Goal: Check status: Check status

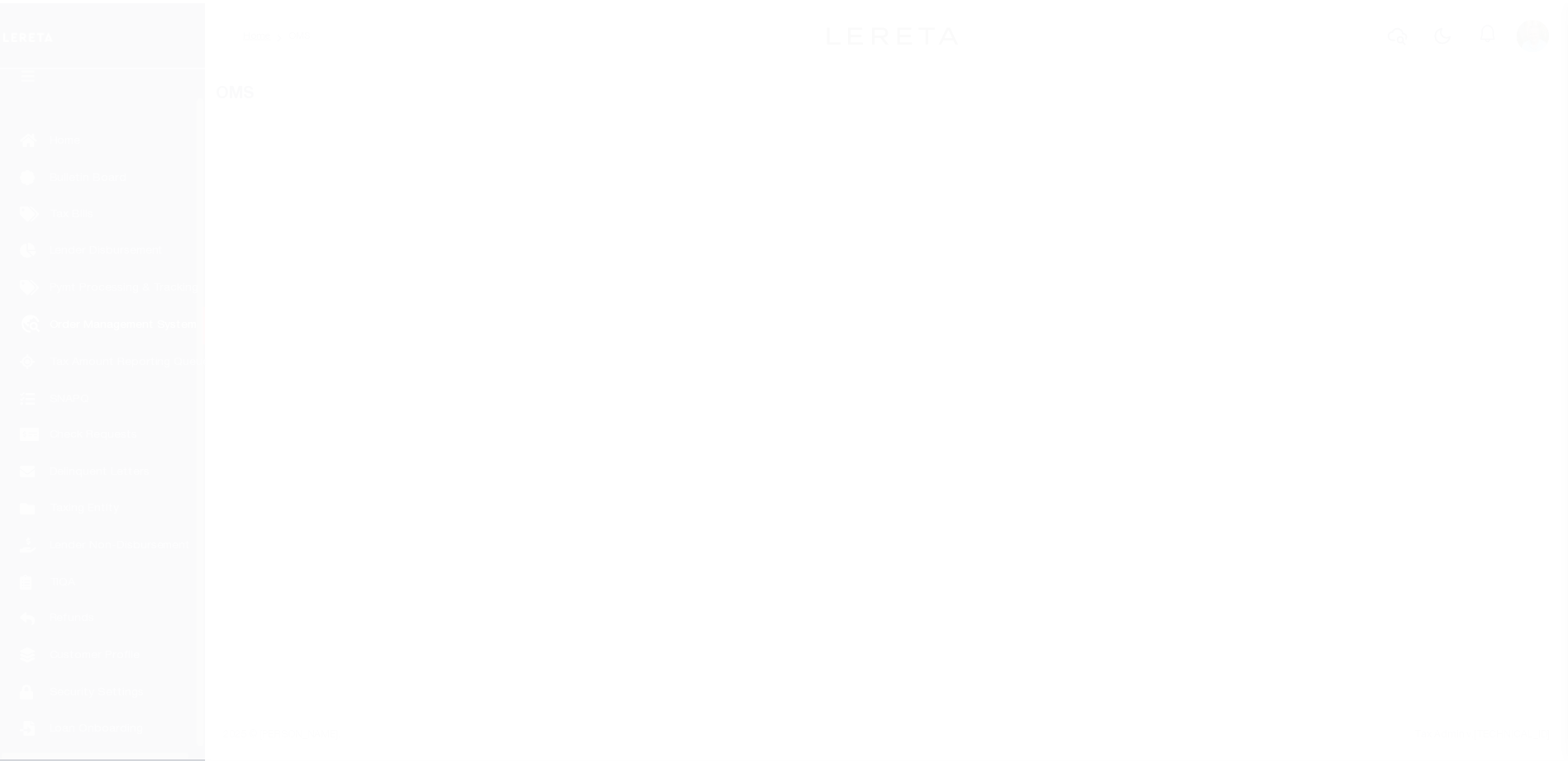
scroll to position [41, 0]
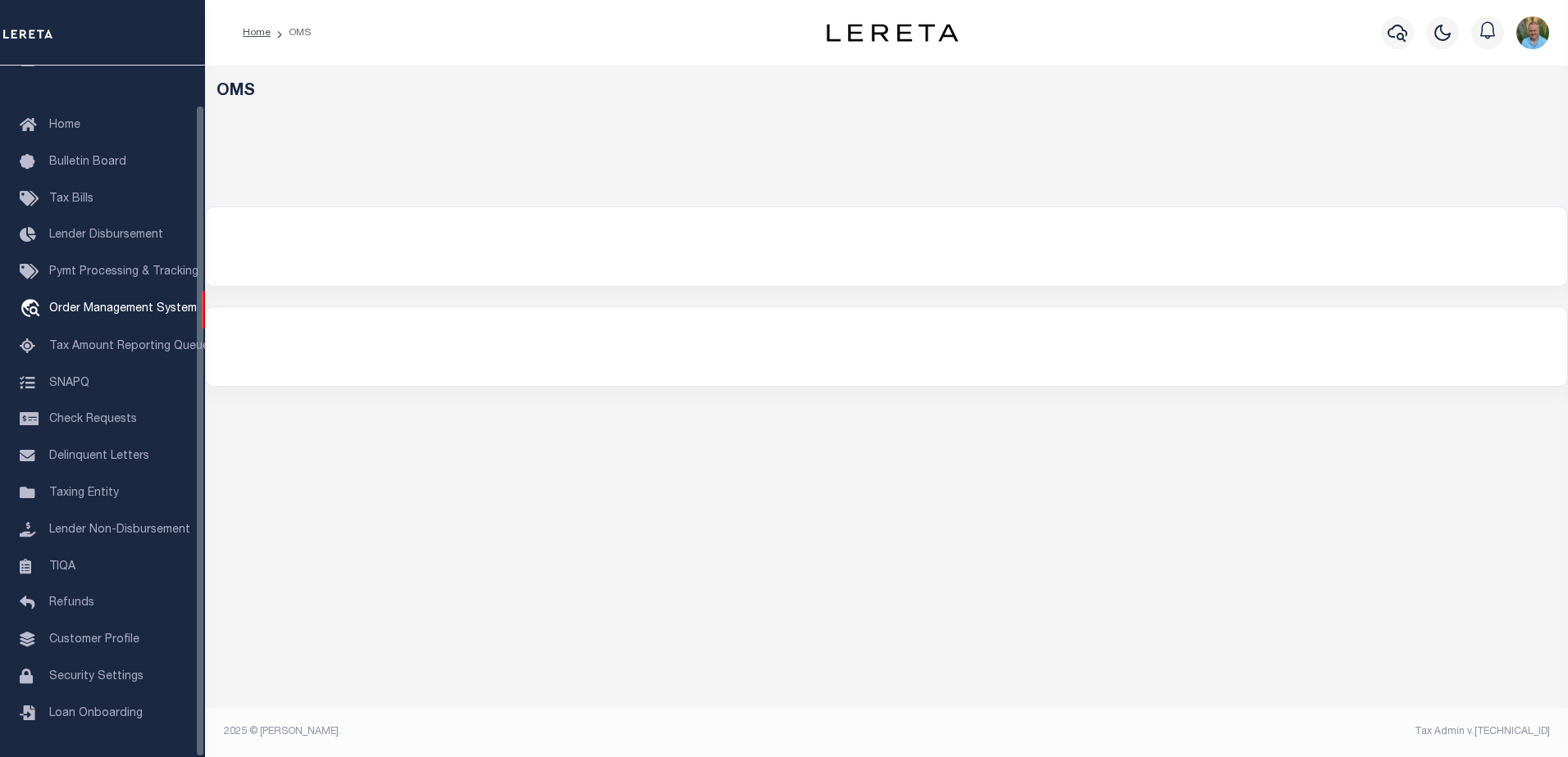
select select
select select "200"
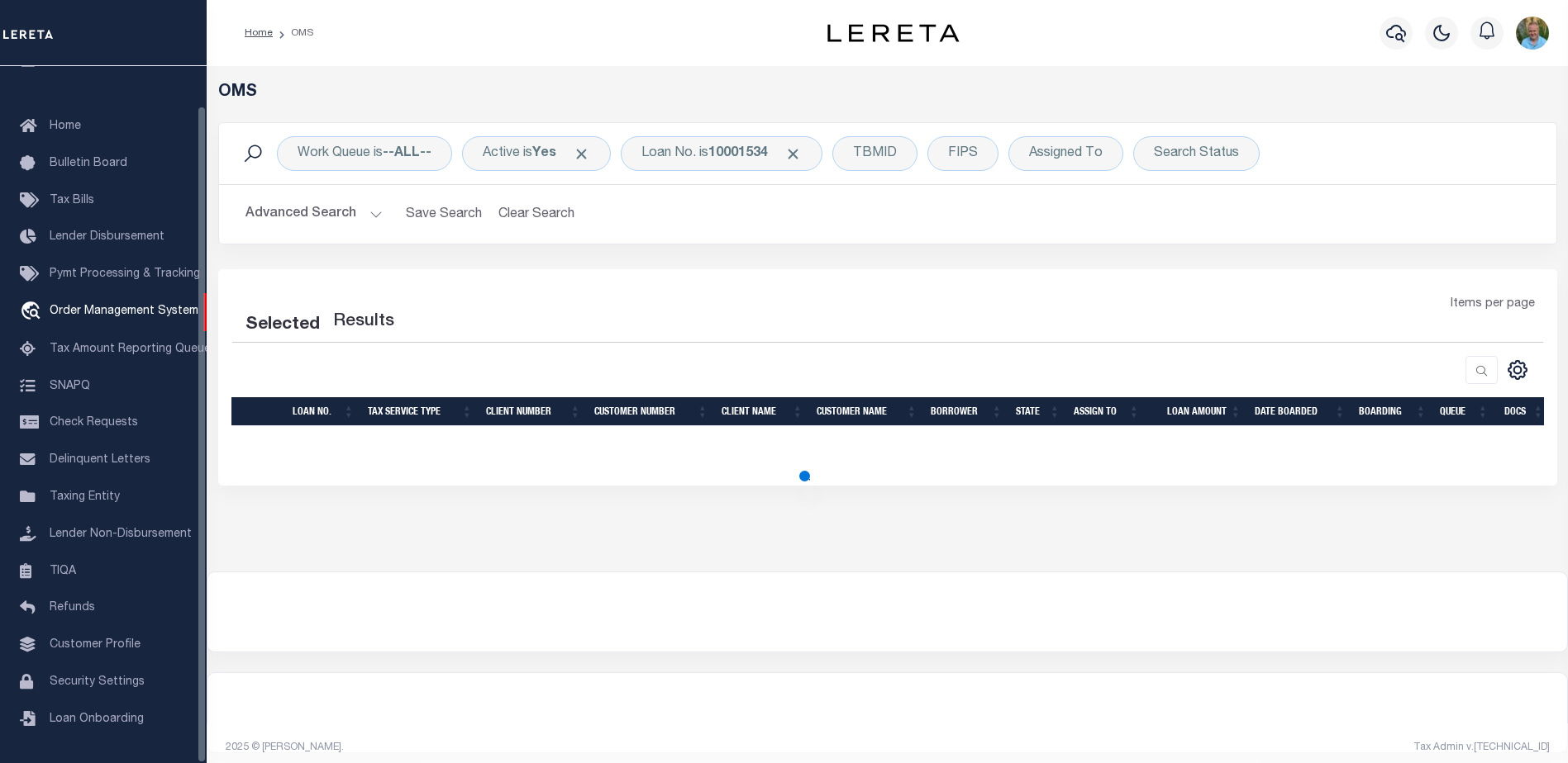
select select "200"
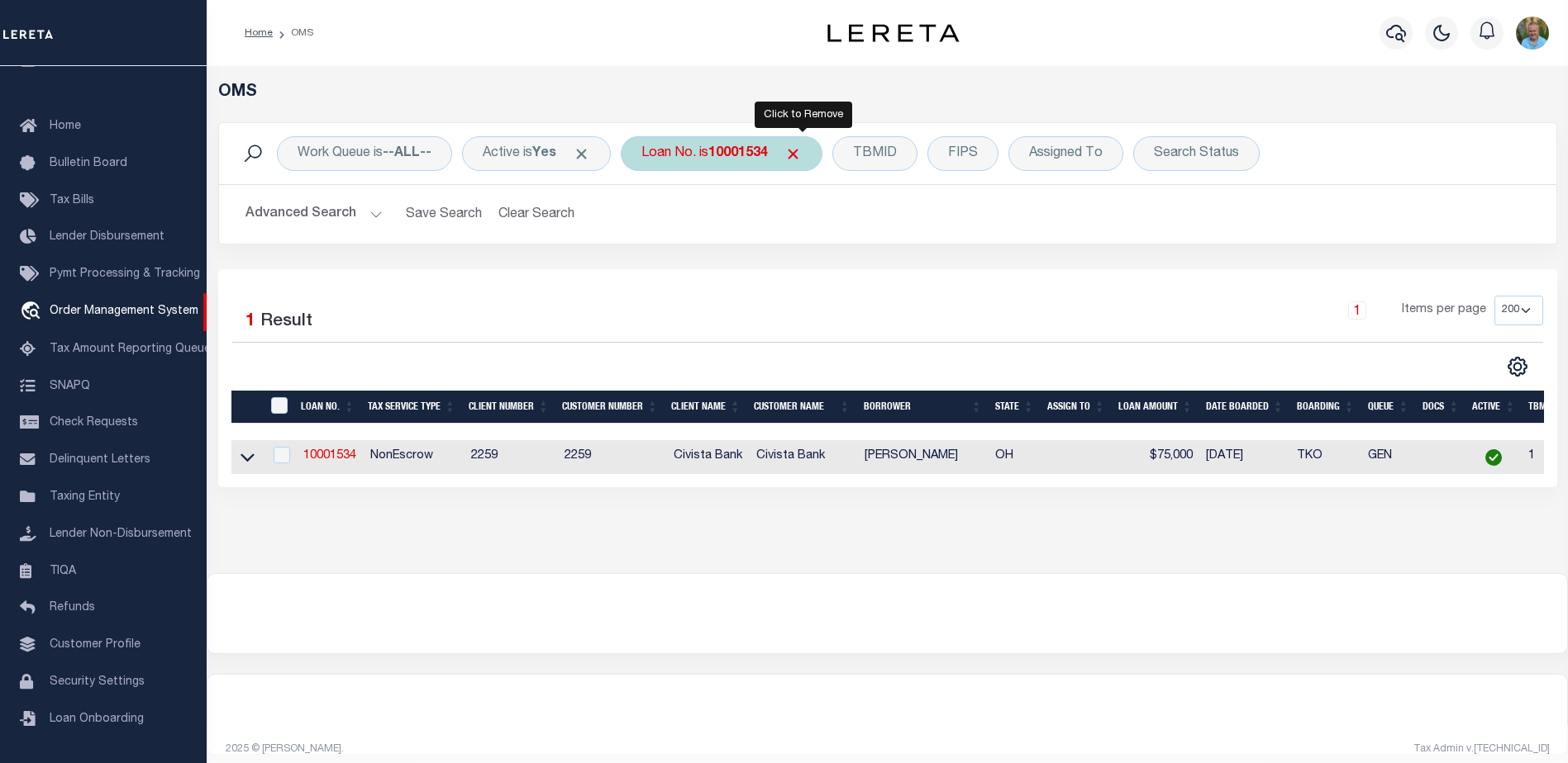
click at [802, 157] on span "Click to Remove" at bounding box center [792, 154] width 18 height 18
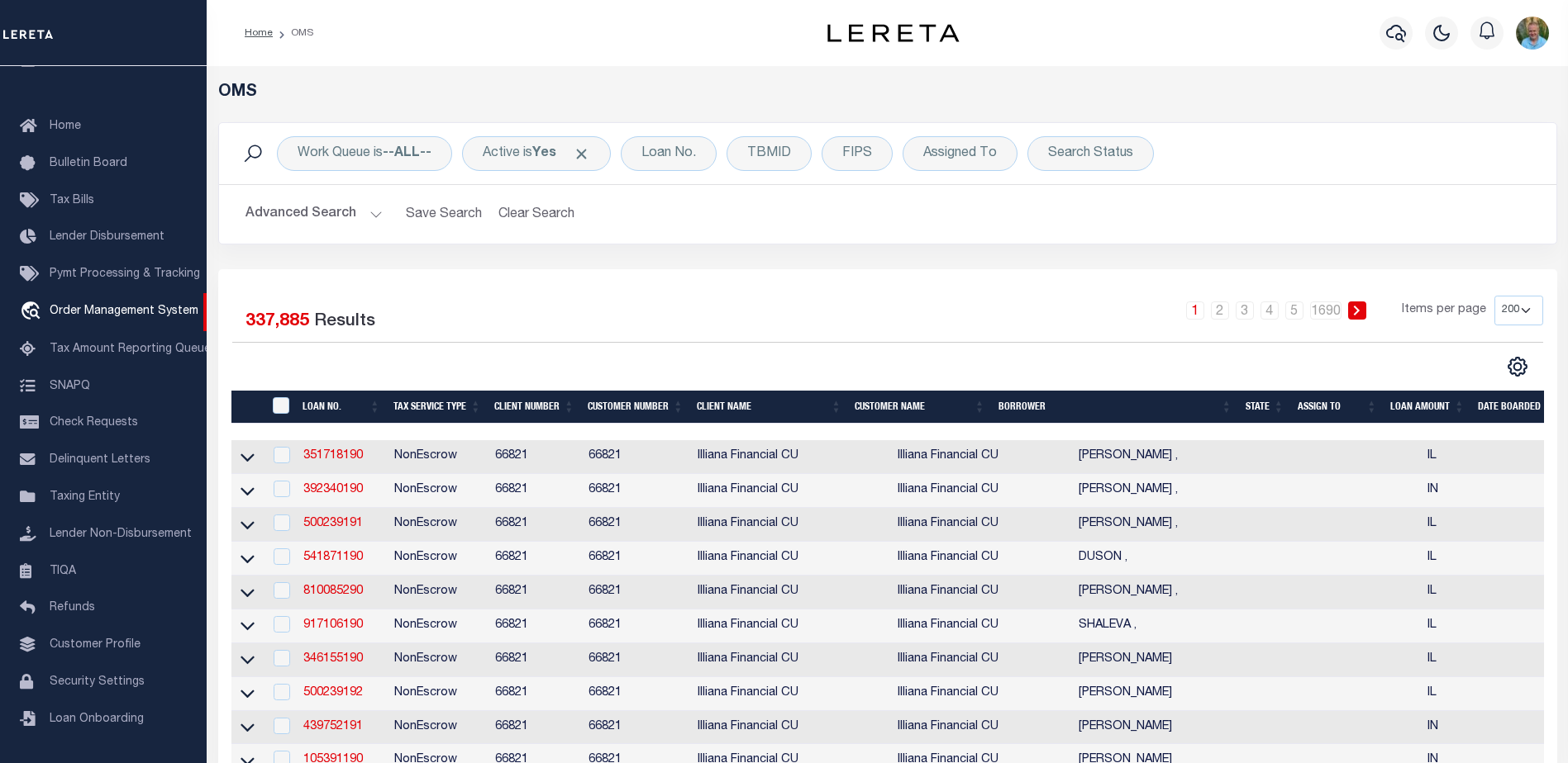
click at [343, 219] on button "Advanced Search" at bounding box center [314, 215] width 137 height 32
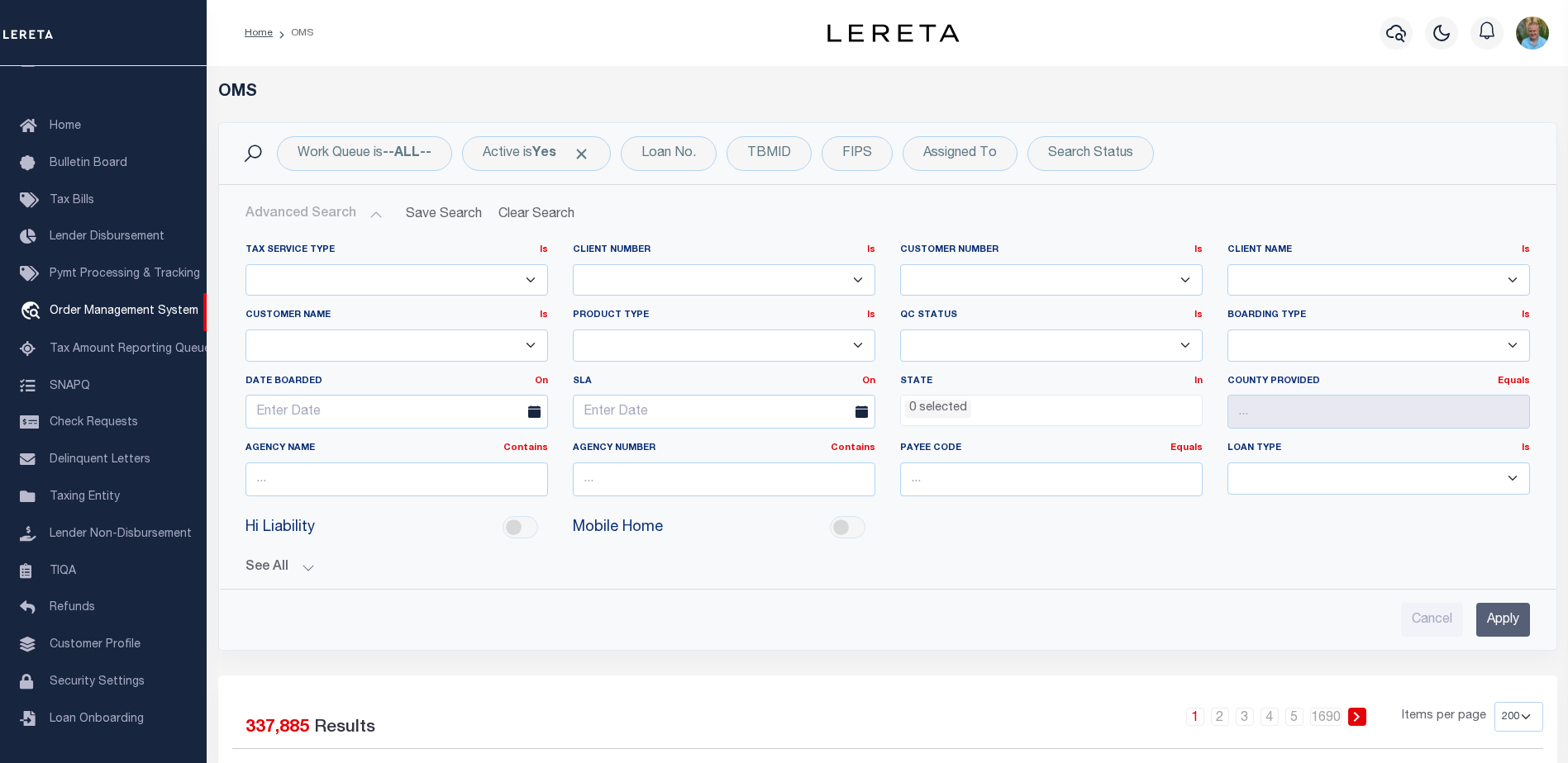
click at [401, 348] on select "Accumatch - Refunds ACM CGS IV-B-B LN LLC ACM CGS IV-B-B RE LLC ACM [US_STATE] …" at bounding box center [397, 346] width 303 height 32
select select "Winter Park National Bank"
click at [246, 330] on select "Accumatch - Refunds ACM CGS IV-B-B LN LLC ACM CGS IV-B-B RE LLC ACM [US_STATE] …" at bounding box center [397, 346] width 303 height 32
click at [1502, 620] on input "Apply" at bounding box center [1502, 620] width 53 height 34
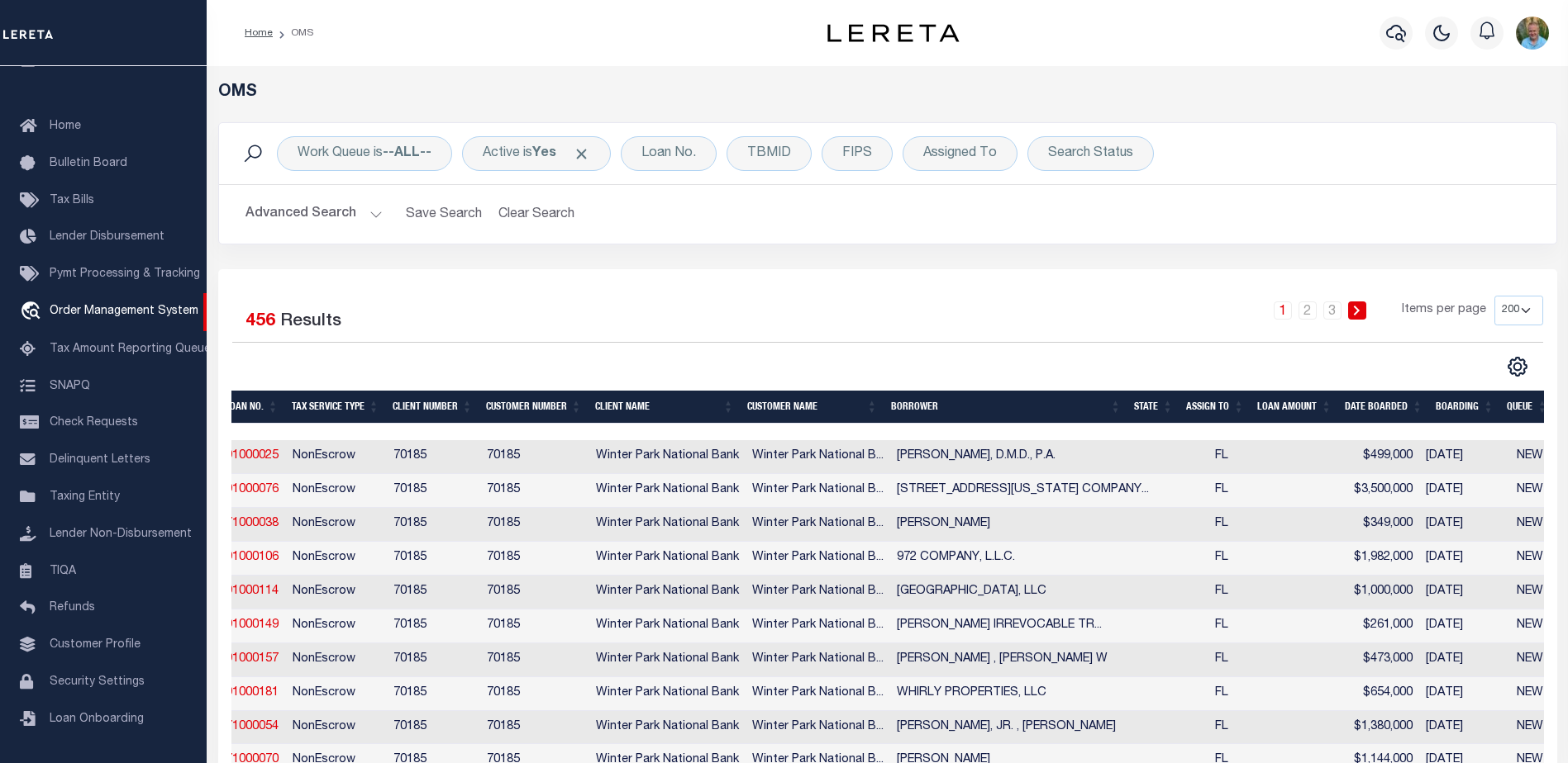
scroll to position [0, 0]
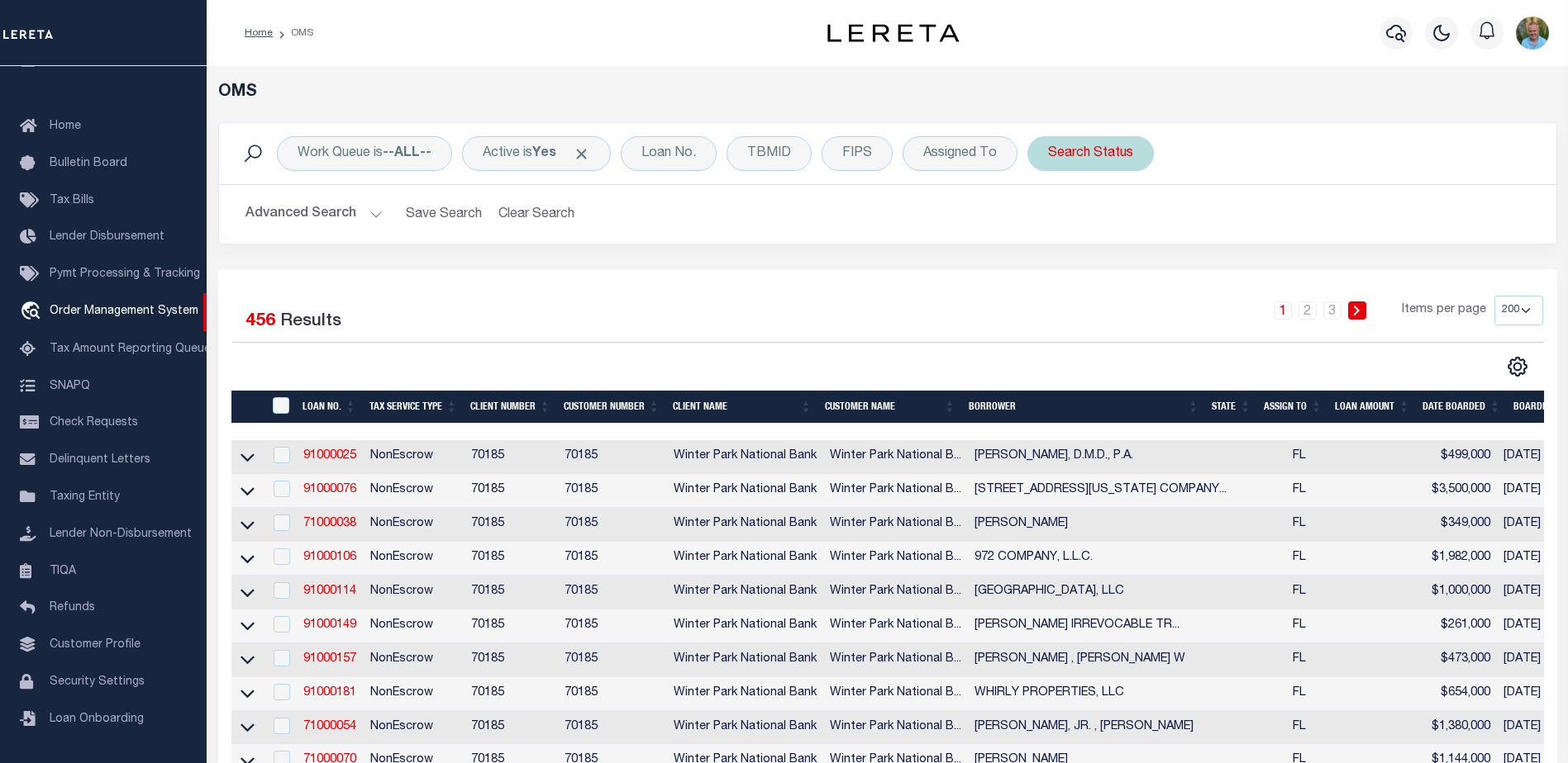
click at [1112, 161] on div "Search Status" at bounding box center [1091, 153] width 127 height 35
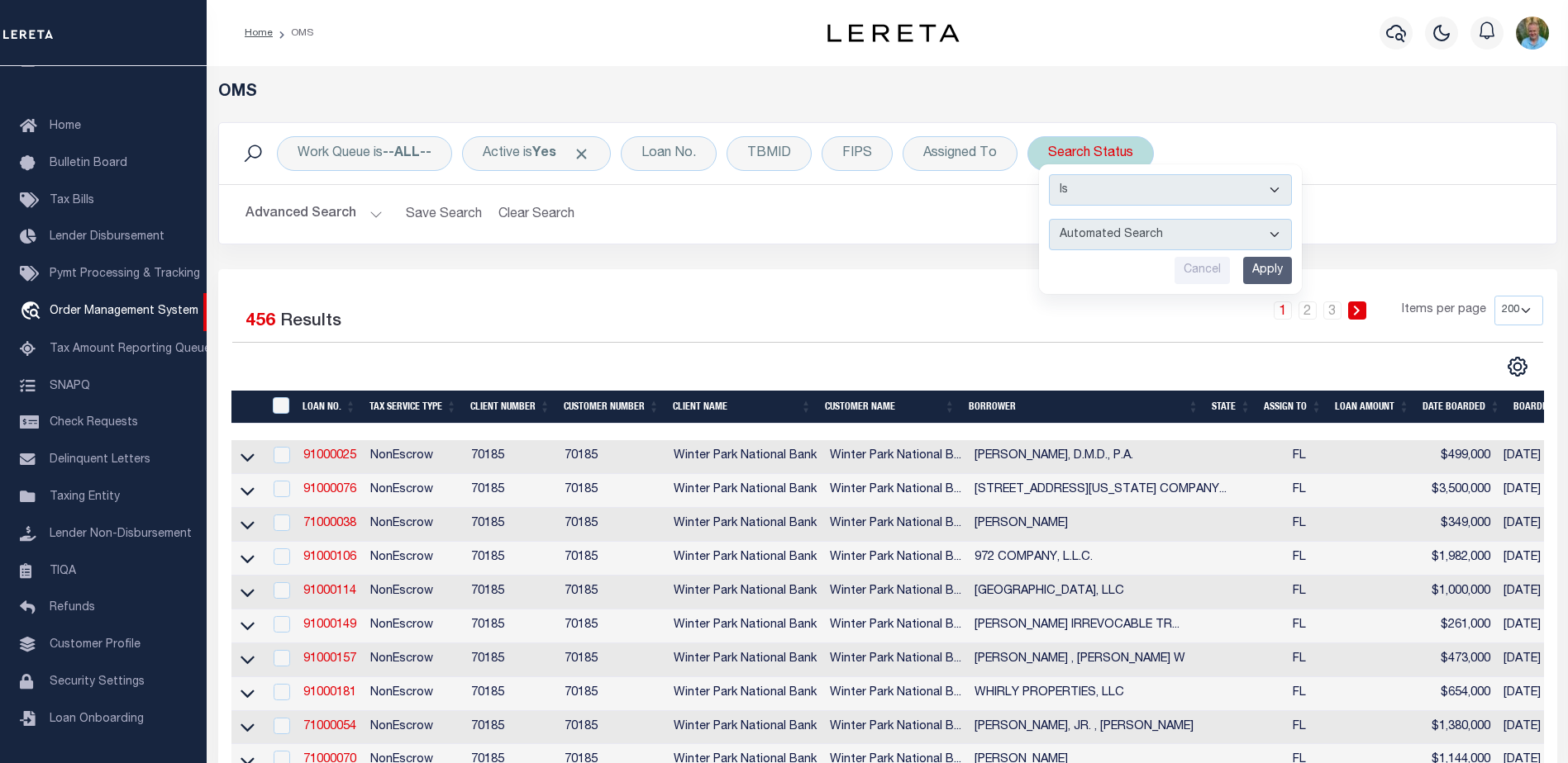
click at [1118, 240] on select "Automated Search Bad Parcel Complete Duplicate Parcel High Dollar Reporting In …" at bounding box center [1170, 234] width 243 height 31
click at [955, 223] on h2 "Advanced Search Save Search Clear Search tblSearchTopScreen_dynamictable_____De…" at bounding box center [888, 215] width 1311 height 32
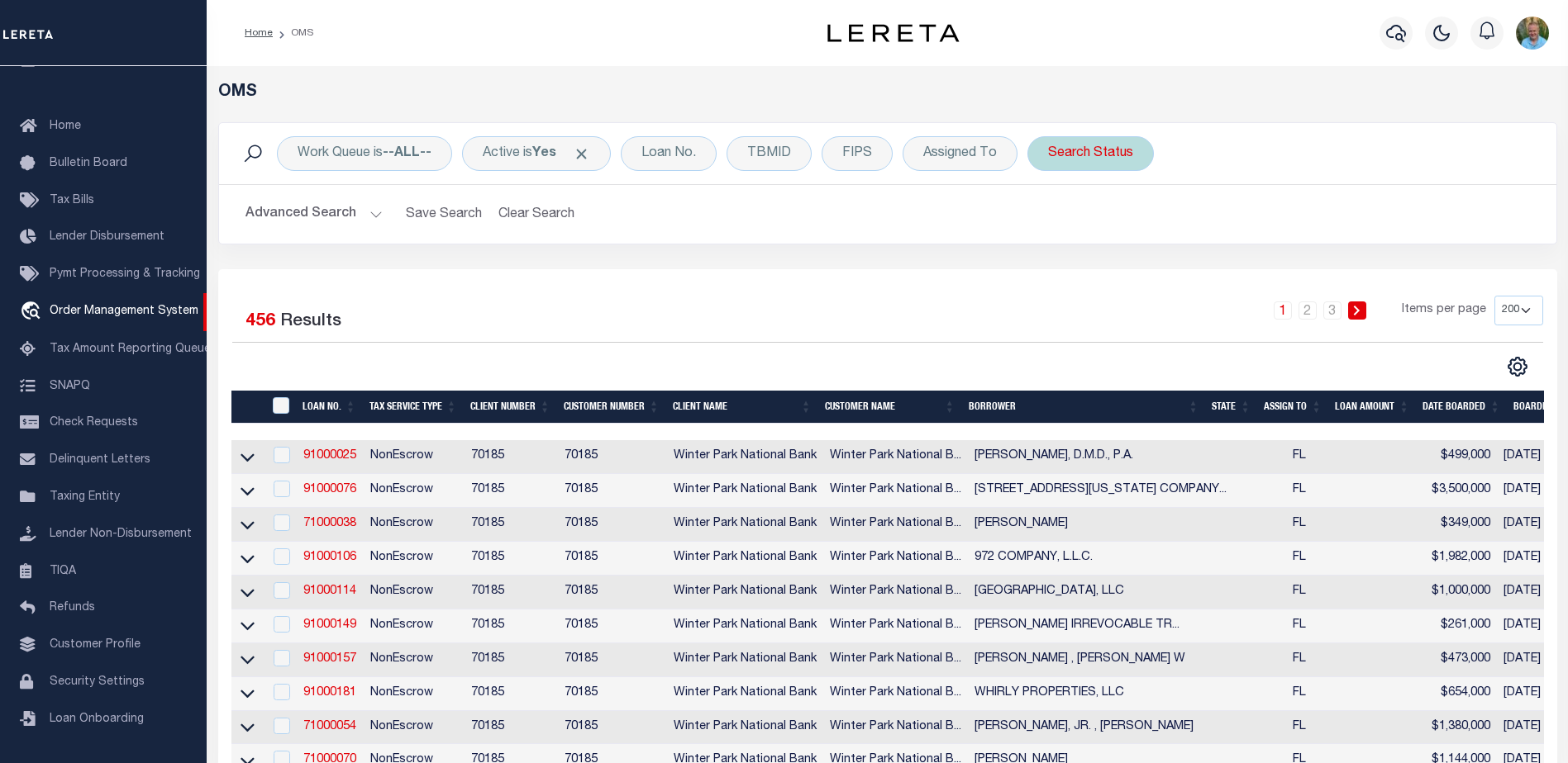
click at [1111, 154] on div "Search Status Is Contains Automated Search Bad Parcel Complete Duplicate Parcel…" at bounding box center [1091, 153] width 127 height 35
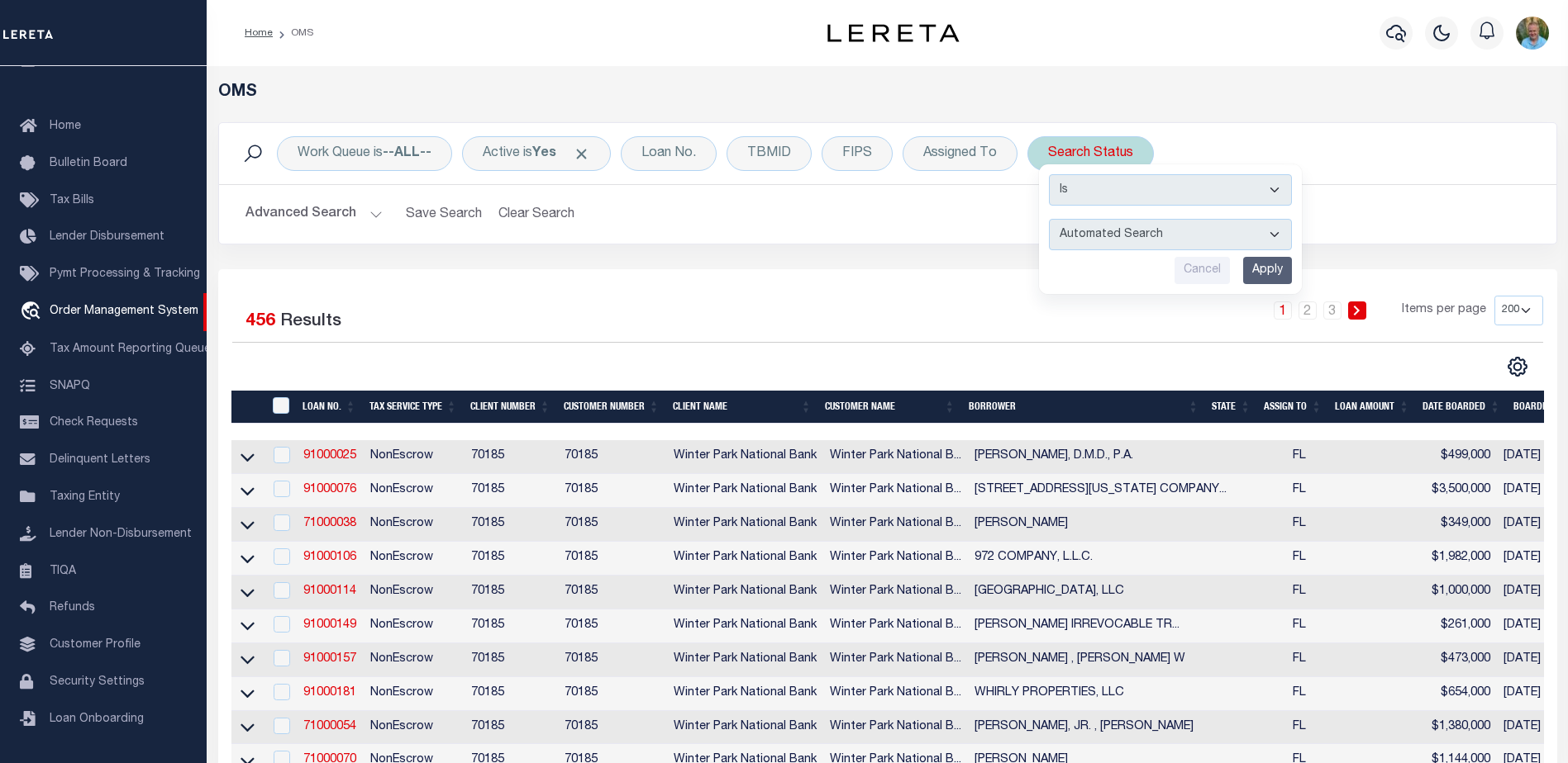
click at [1123, 239] on select "Automated Search Bad Parcel Complete Duplicate Parcel High Dollar Reporting In …" at bounding box center [1170, 234] width 243 height 31
select select "IP"
click at [1049, 219] on select "Automated Search Bad Parcel Complete Duplicate Parcel High Dollar Reporting In …" at bounding box center [1170, 234] width 243 height 31
click at [1279, 271] on input "Apply" at bounding box center [1268, 270] width 49 height 27
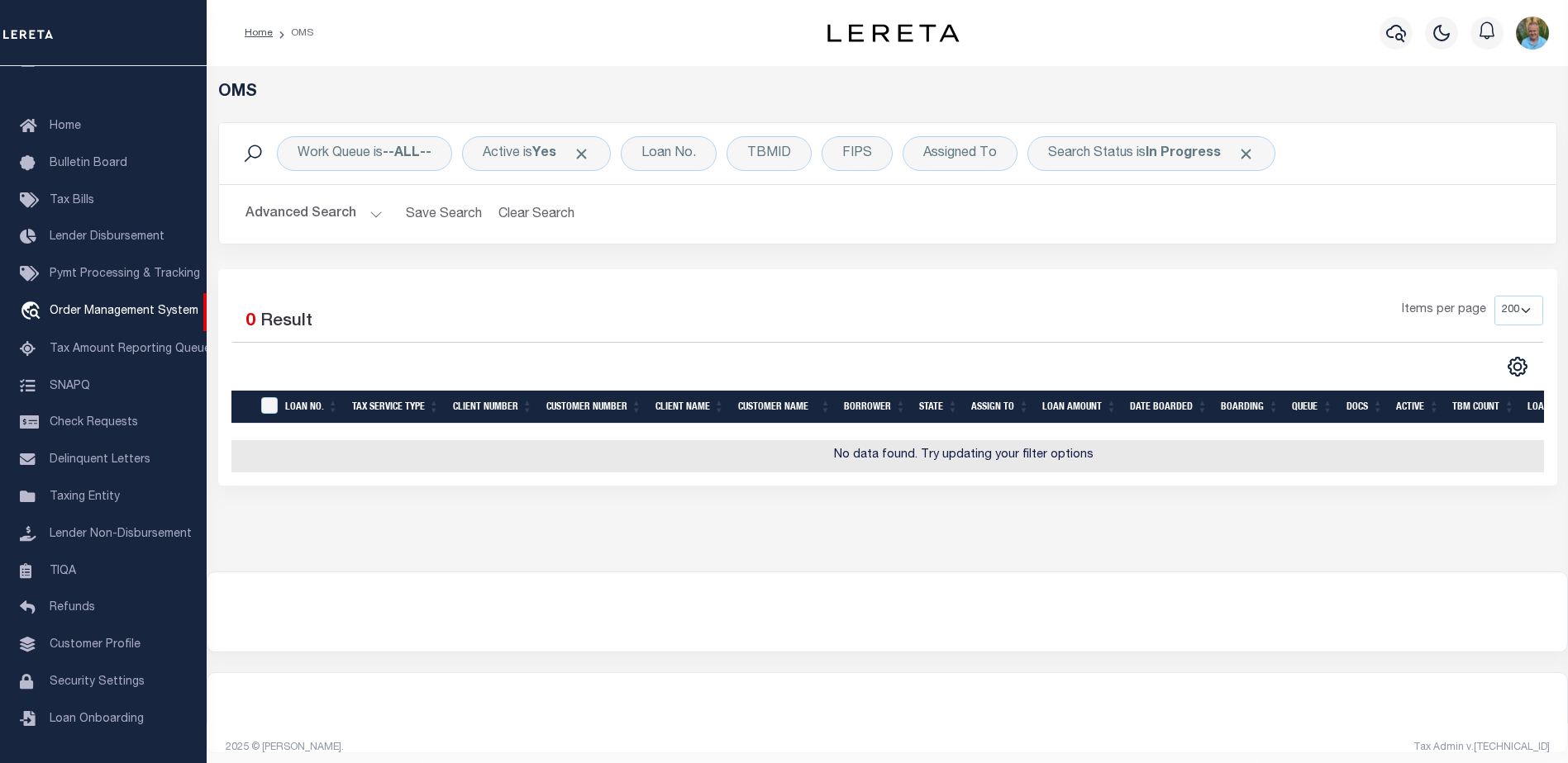
click at [311, 212] on button "Advanced Search" at bounding box center [314, 215] width 137 height 32
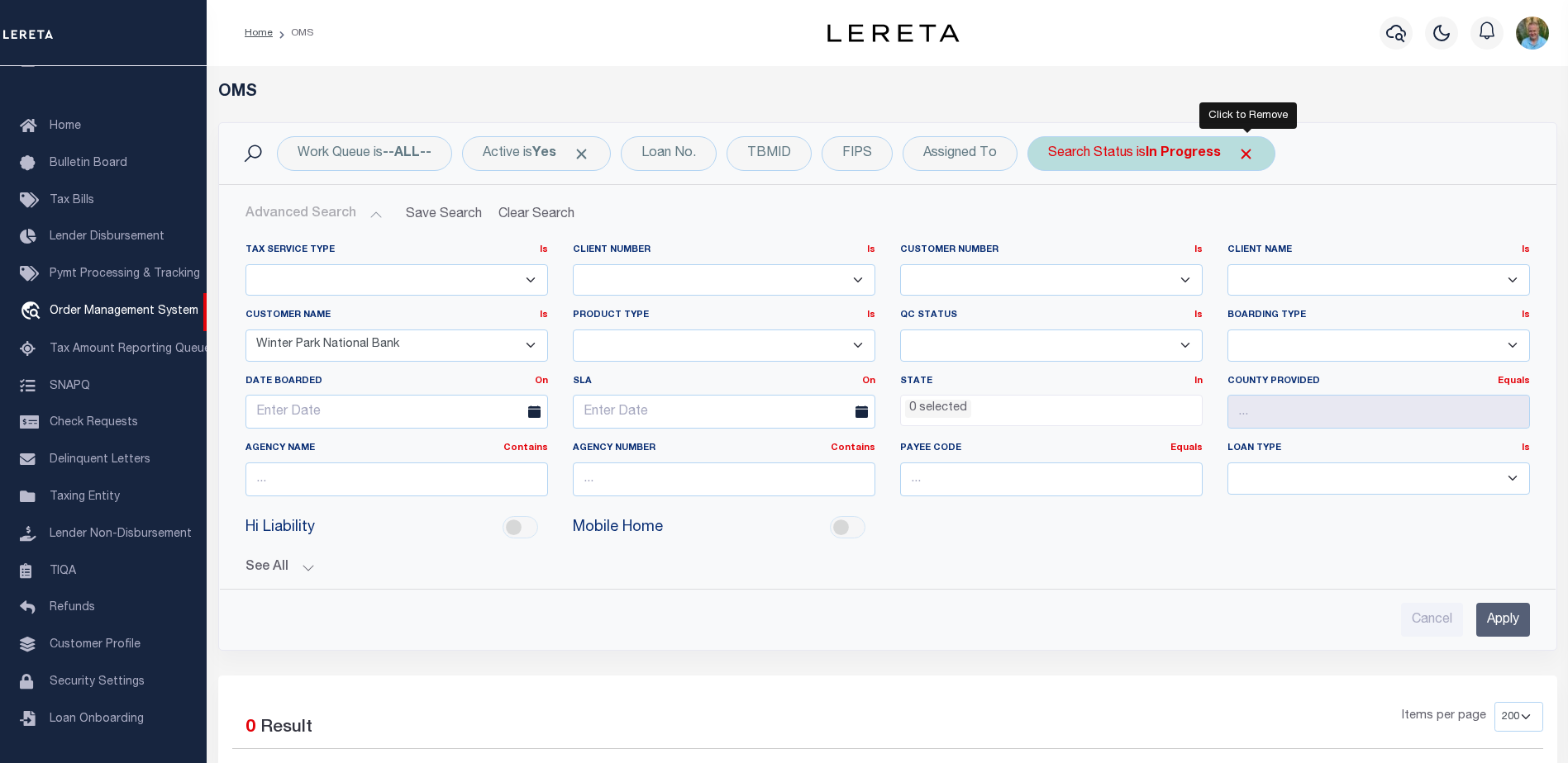
click at [1250, 154] on span "Click to Remove" at bounding box center [1246, 154] width 18 height 18
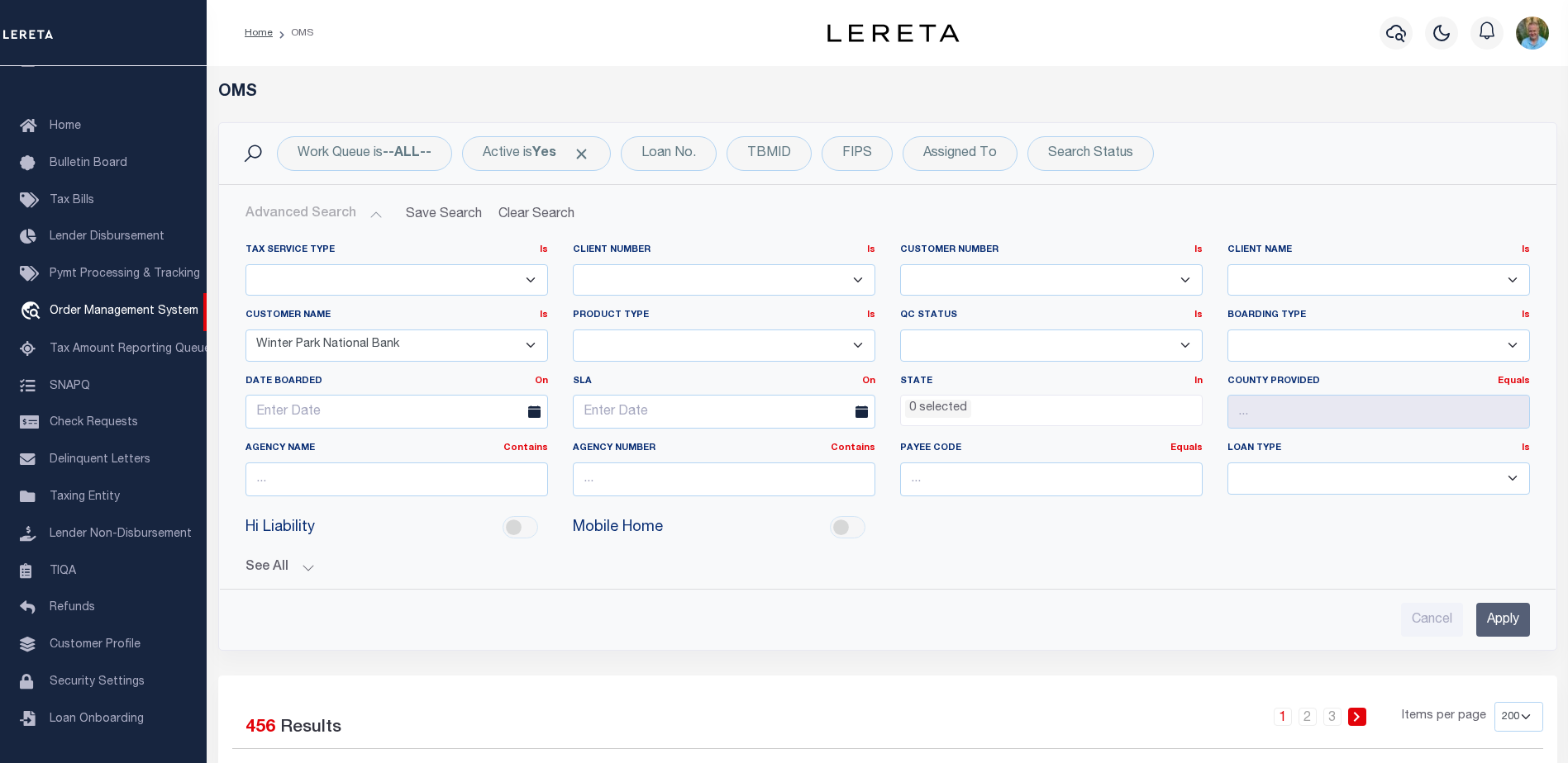
click at [1505, 613] on input "Apply" at bounding box center [1502, 620] width 53 height 34
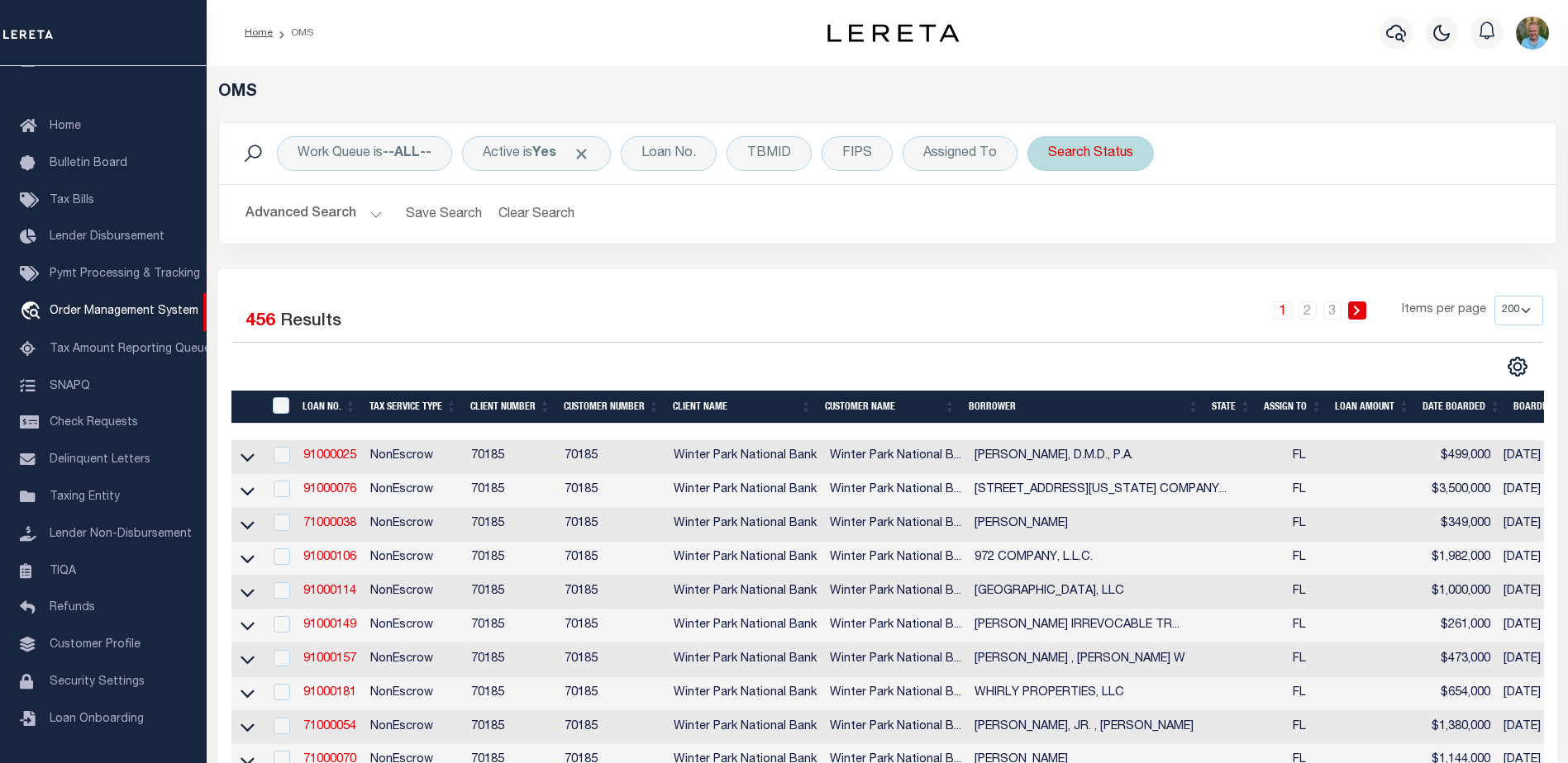
click at [1096, 162] on div "Search Status" at bounding box center [1091, 153] width 127 height 35
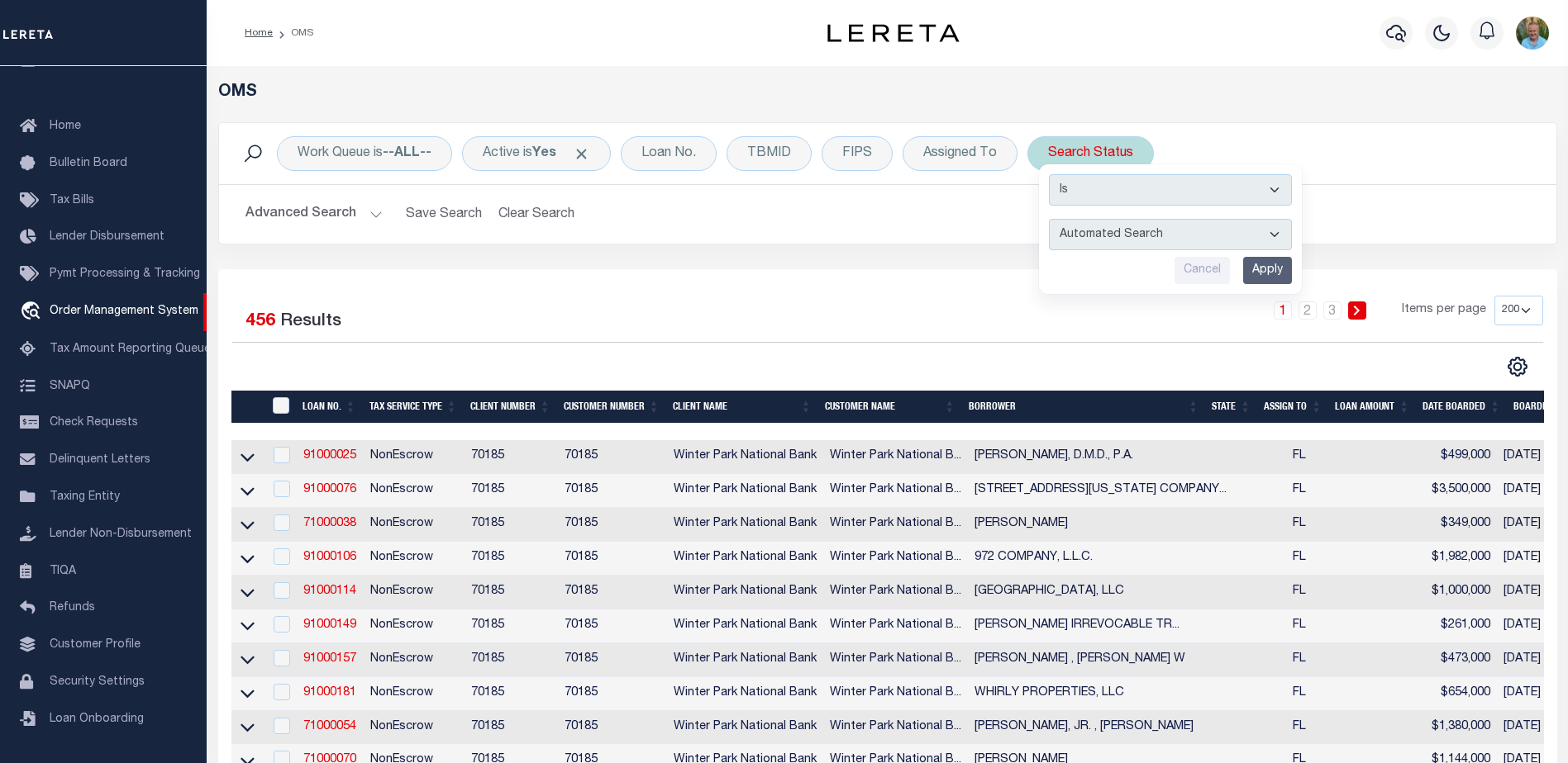
click at [1145, 230] on select "Automated Search Bad Parcel Complete Duplicate Parcel High Dollar Reporting In …" at bounding box center [1170, 234] width 243 height 31
select select "BP"
click at [1049, 219] on select "Automated Search Bad Parcel Complete Duplicate Parcel High Dollar Reporting In …" at bounding box center [1170, 234] width 243 height 31
click at [1282, 272] on input "Apply" at bounding box center [1268, 270] width 49 height 27
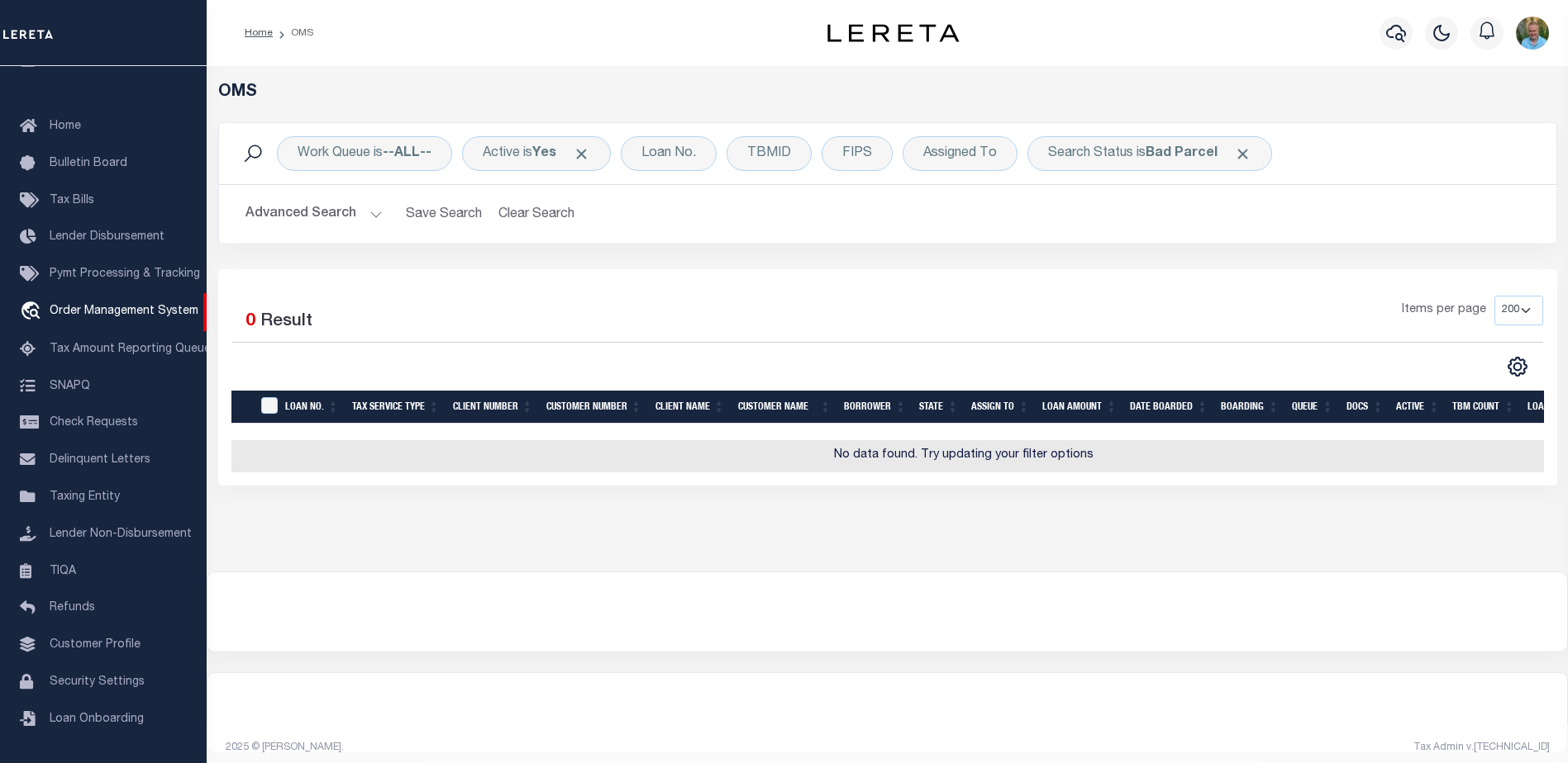
click at [301, 203] on button "Advanced Search" at bounding box center [314, 215] width 137 height 32
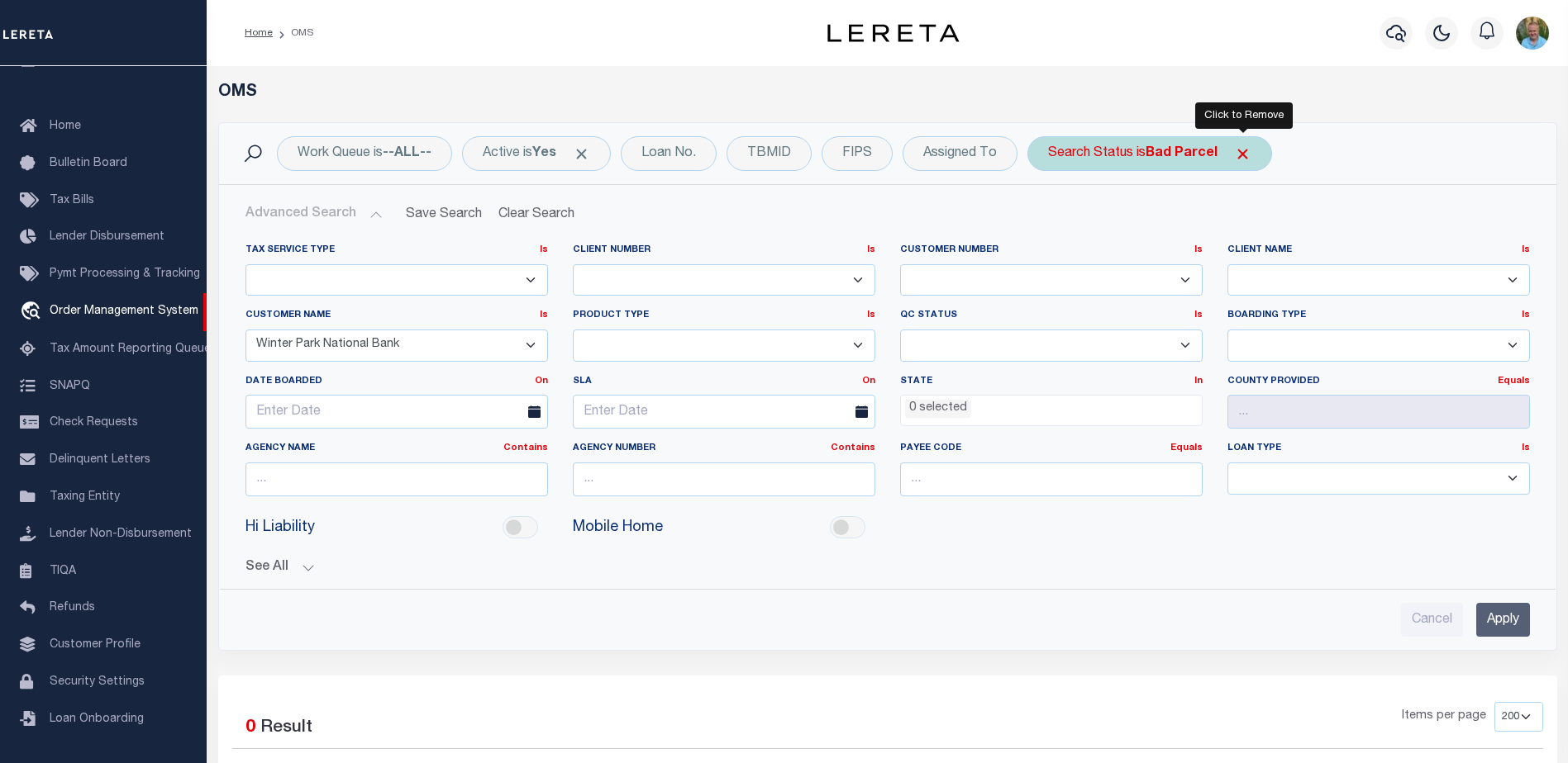
click at [1251, 154] on span "Click to Remove" at bounding box center [1243, 154] width 18 height 18
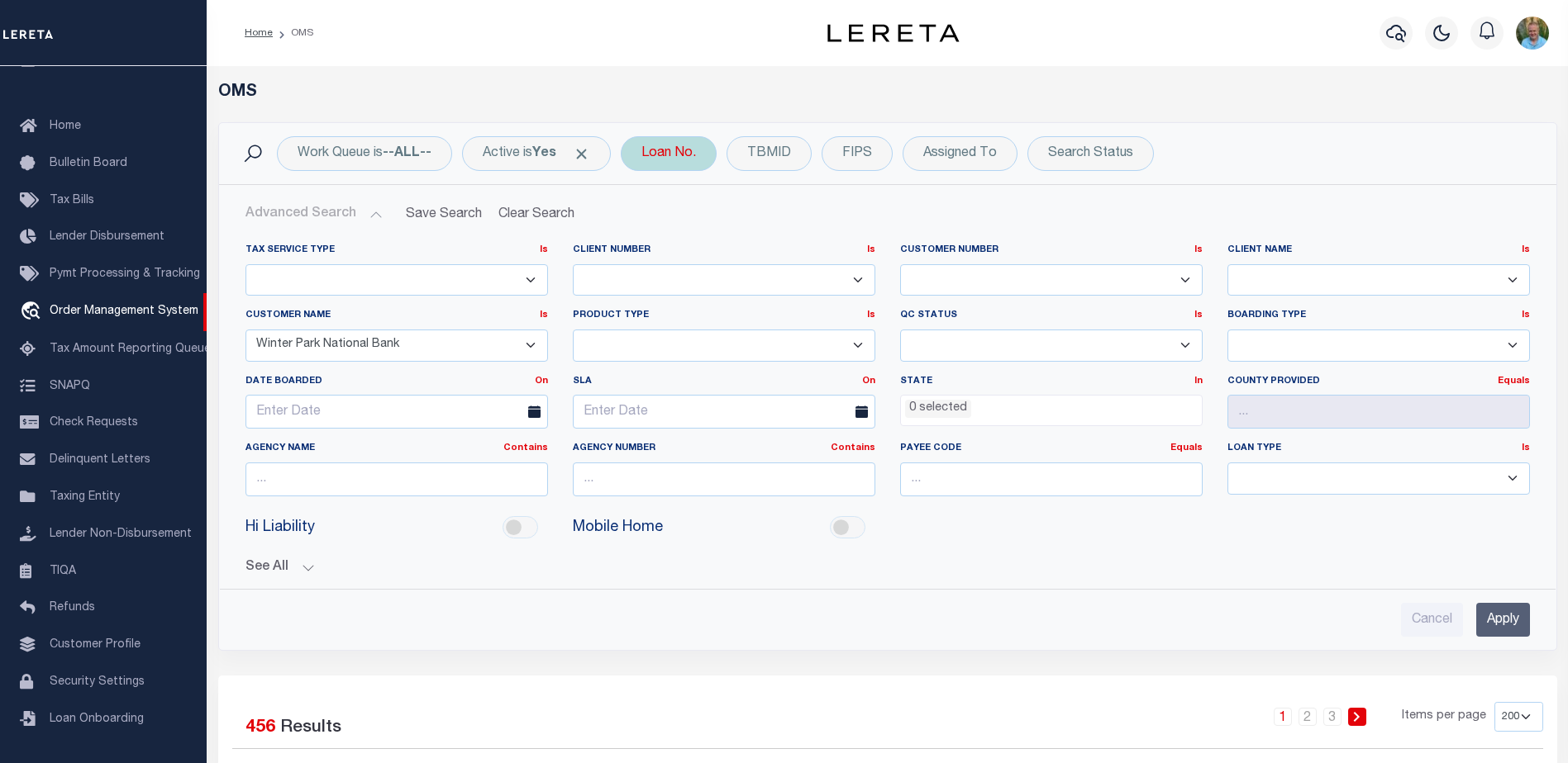
click at [680, 159] on div "Loan No." at bounding box center [669, 153] width 96 height 35
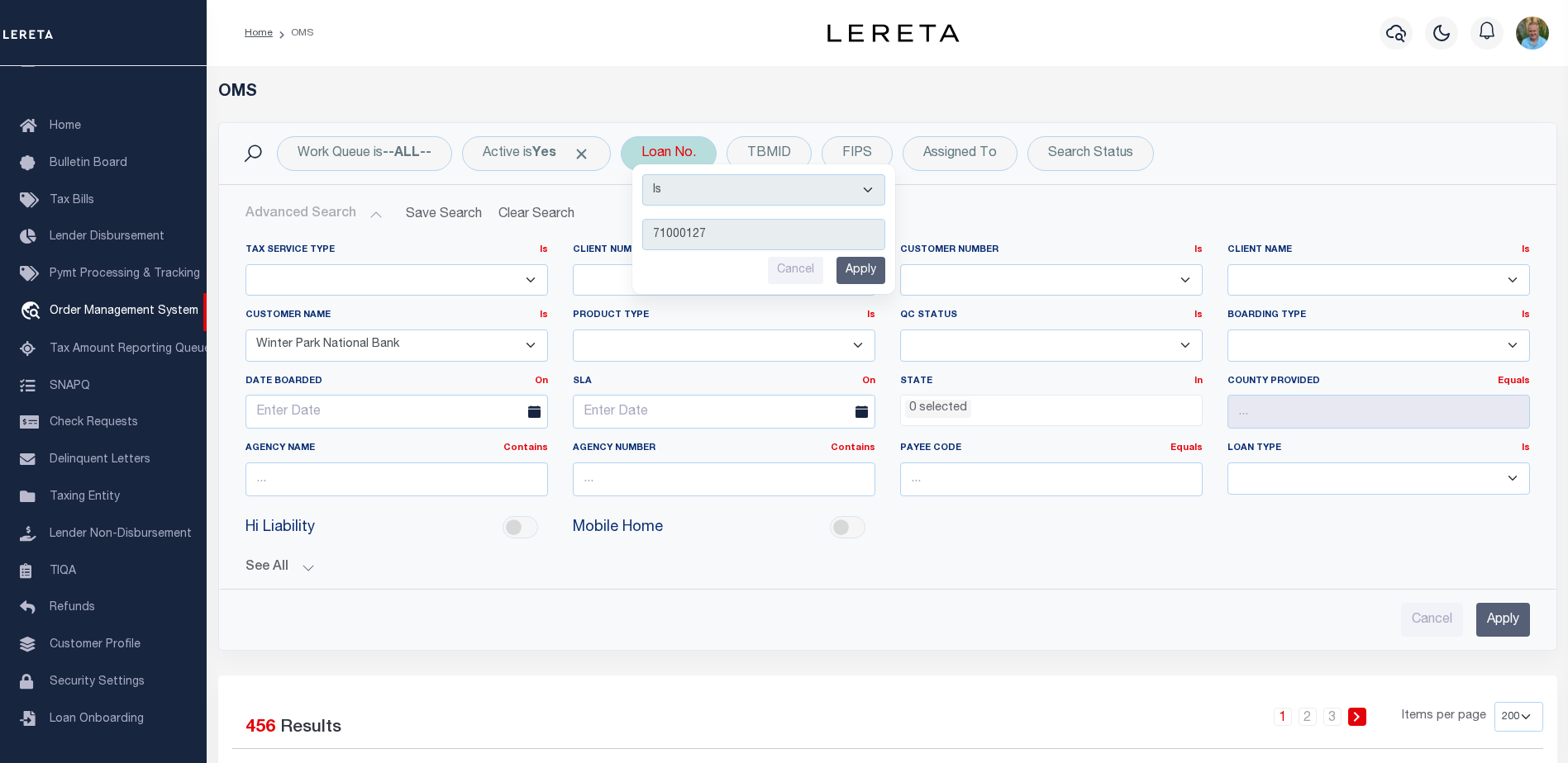
type input "71000127"
click at [876, 269] on input "Apply" at bounding box center [861, 270] width 49 height 27
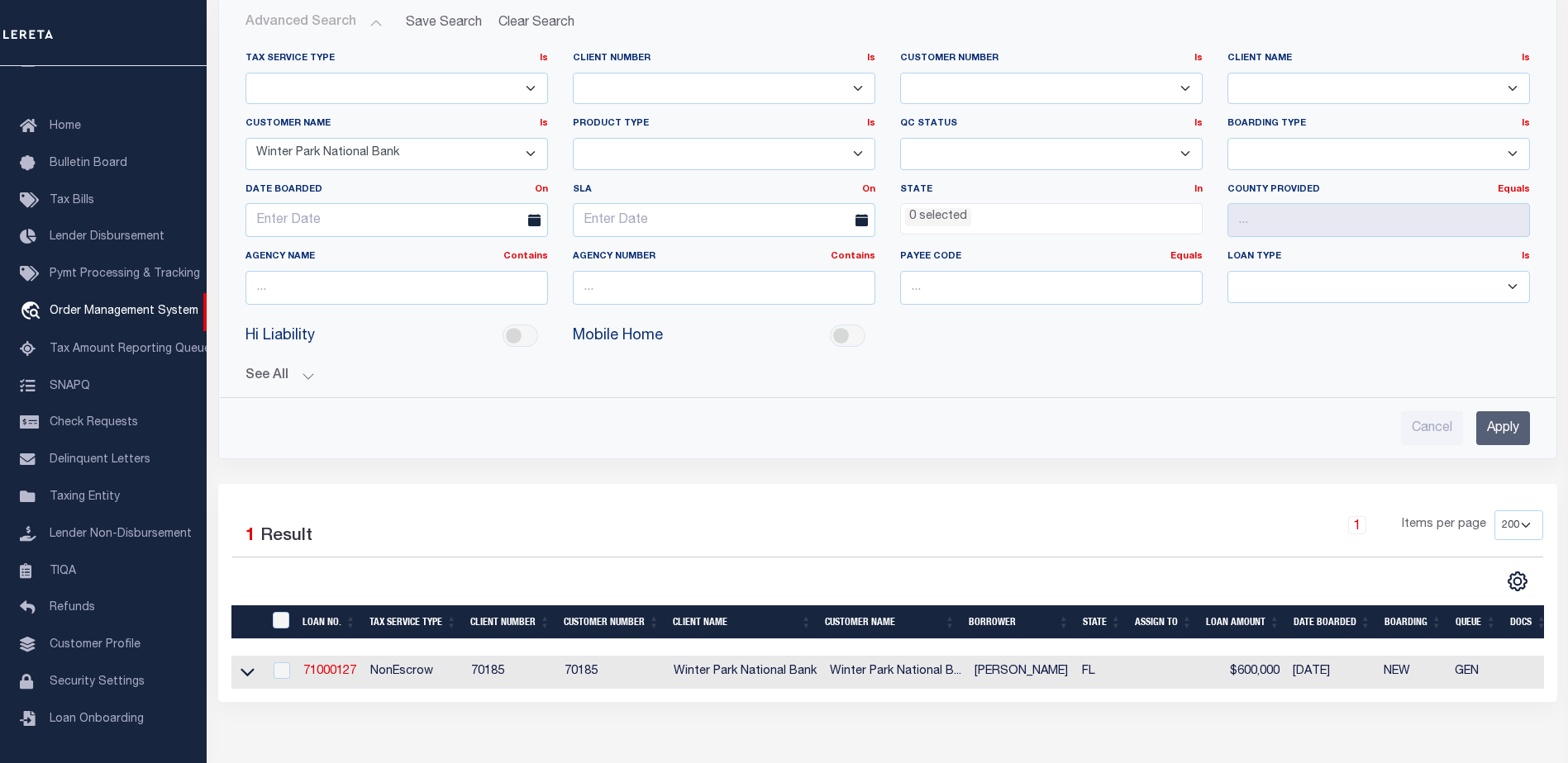
scroll to position [413, 0]
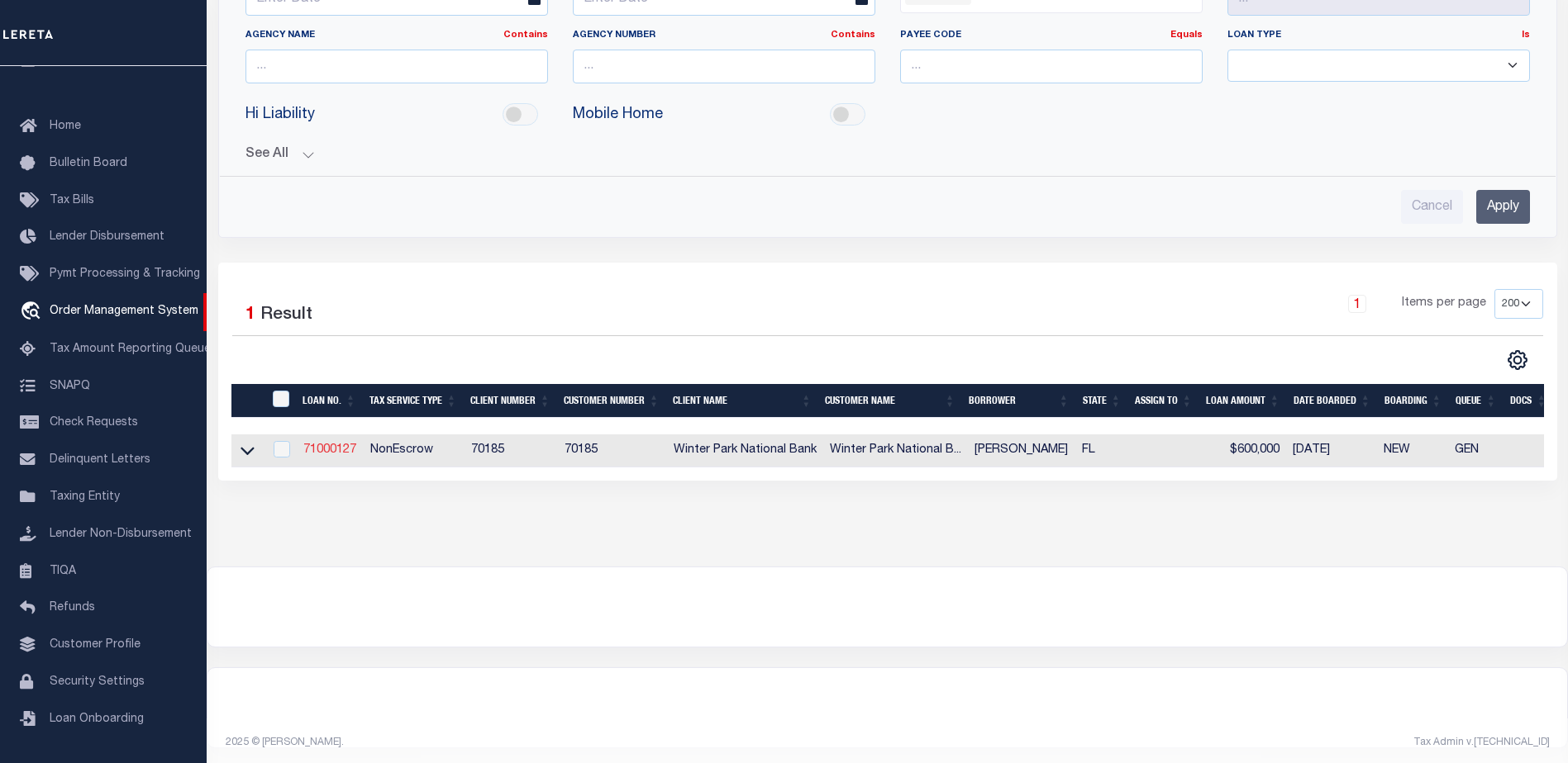
click at [339, 449] on link "71000127" at bounding box center [329, 450] width 53 height 11
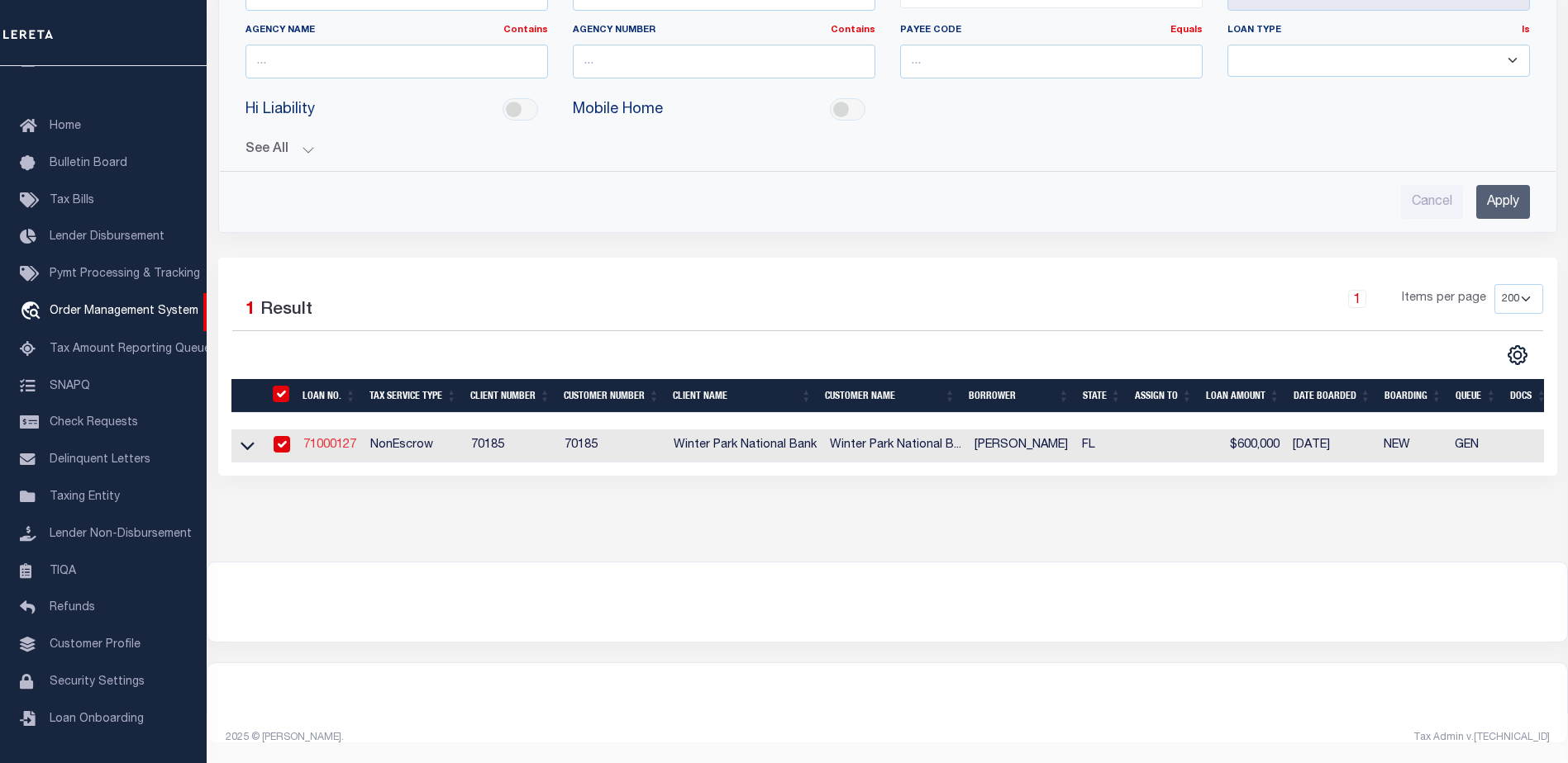
type input "71000127"
type input "[PERSON_NAME]"
select select
type input "[STREET_ADDRESS][PERSON_NAME]"
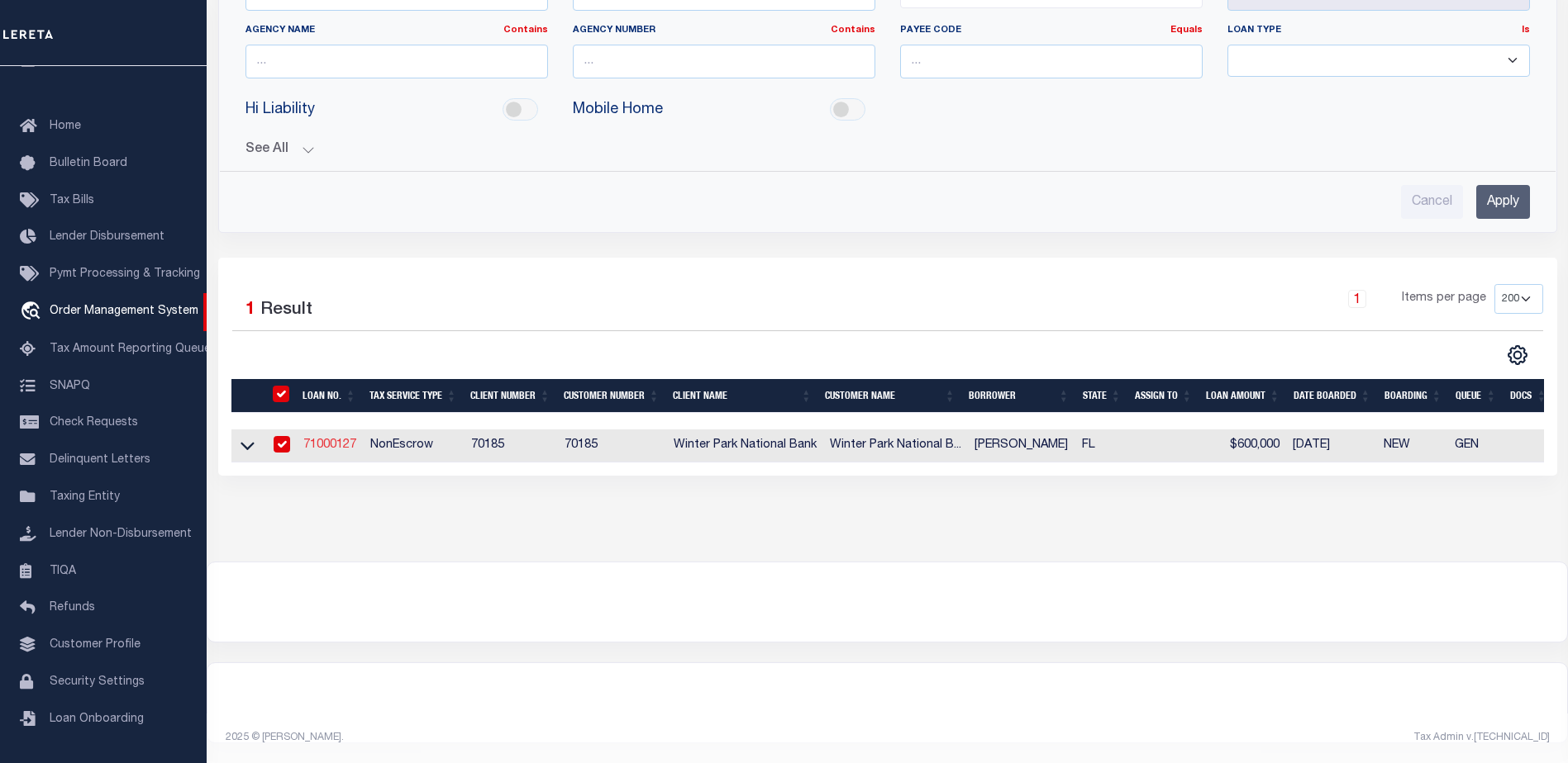
type input "[GEOGRAPHIC_DATA] 32789"
select select
select select "10"
select select
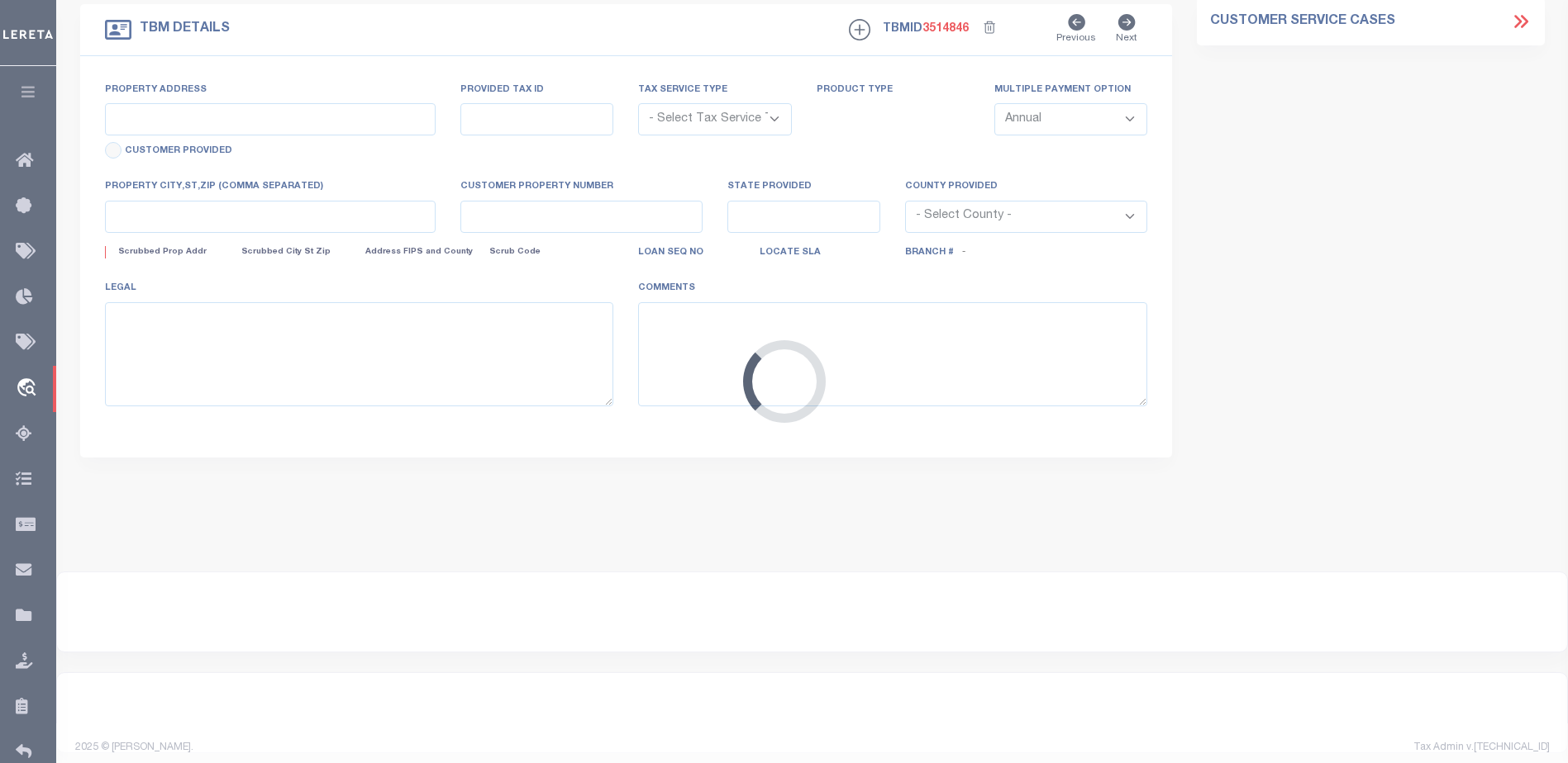
type input "[STREET_ADDRESS]"
radio input "true"
select select "NonEscrow"
select select
type input "[GEOGRAPHIC_DATA] 32789"
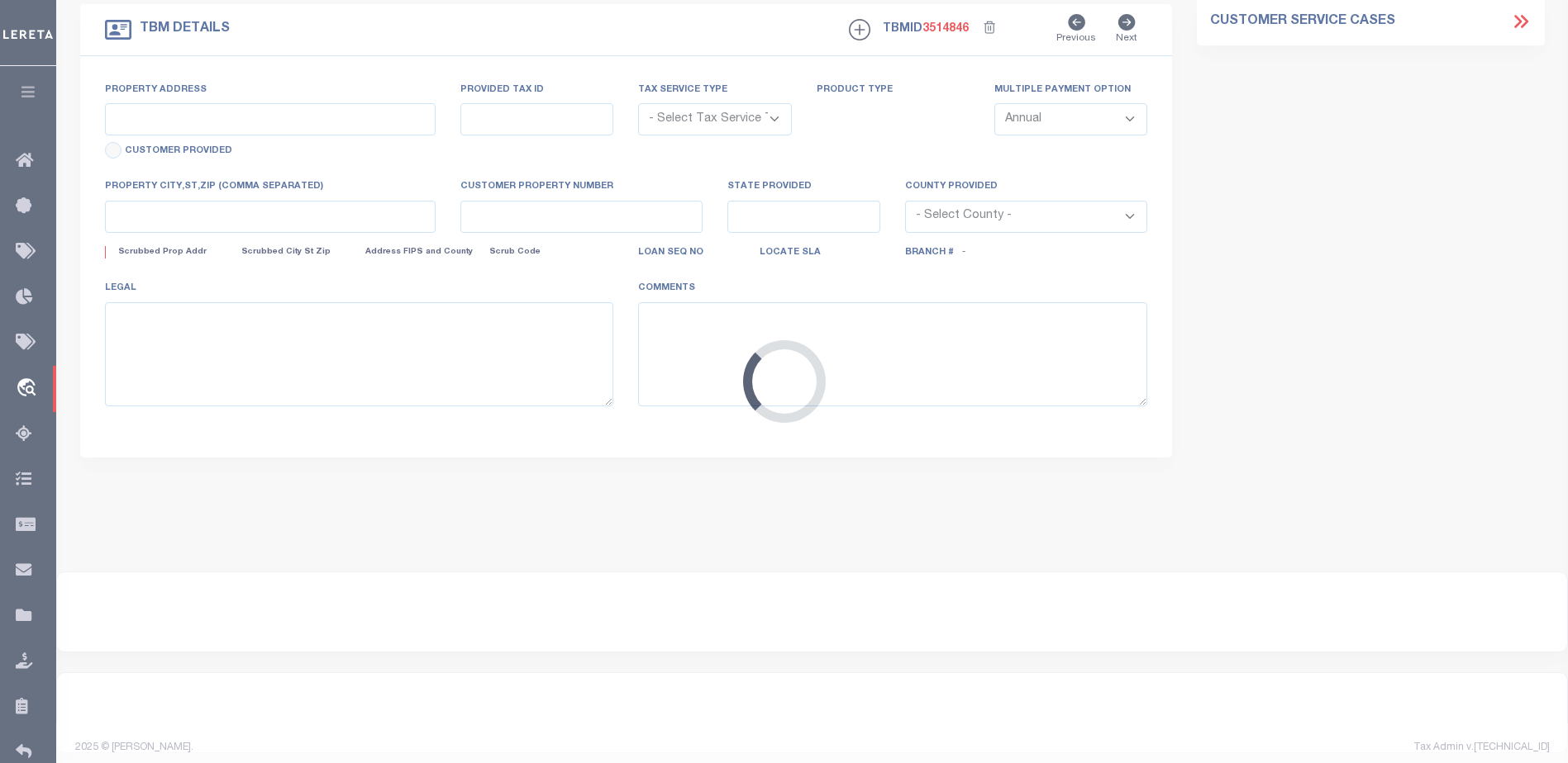
type input "71000127"
type input "FL"
type textarea "UNVERIFIED CUSTOMER SUPPLIED APN 05-22-30-8604-00-030LOT 3, TEMPLE ESTATES,ACCO…"
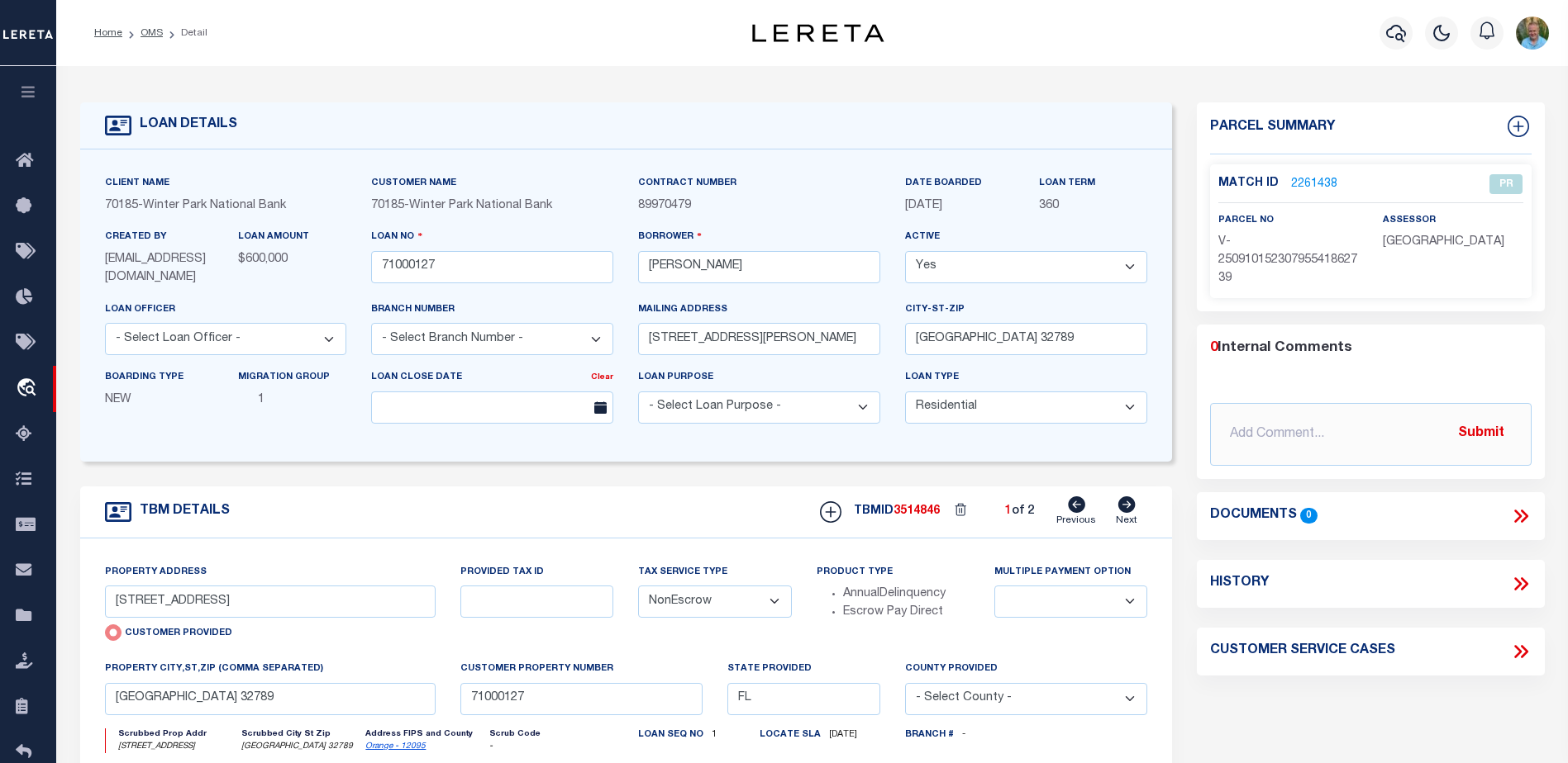
click at [1127, 506] on icon at bounding box center [1127, 505] width 18 height 17
type input "[STREET_ADDRESS][PERSON_NAME]"
radio input "false"
select select
click at [1080, 508] on icon at bounding box center [1077, 505] width 18 height 17
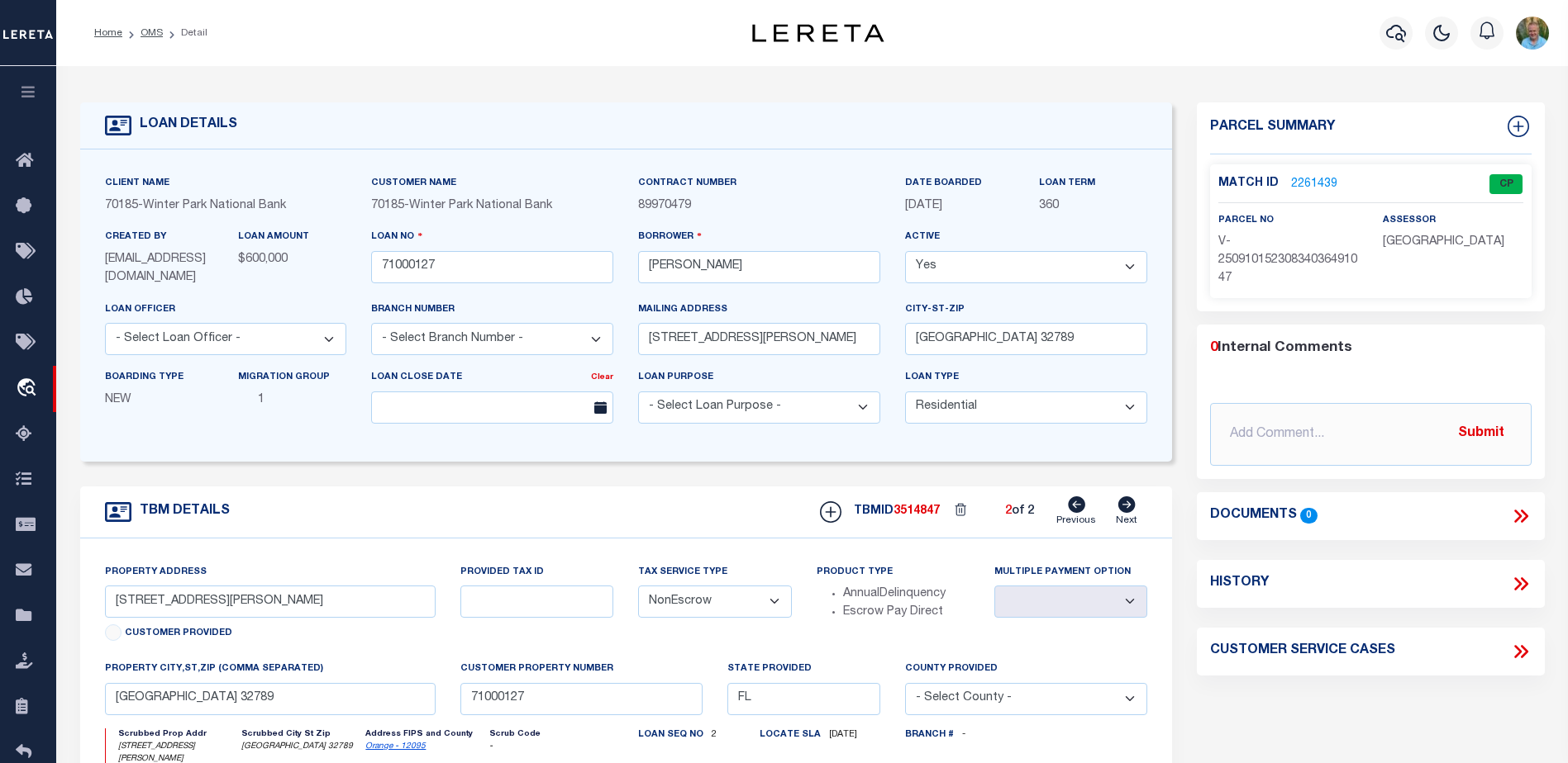
type input "[STREET_ADDRESS]"
radio input "true"
select select
click at [1122, 506] on icon at bounding box center [1127, 505] width 18 height 17
type input "[STREET_ADDRESS][PERSON_NAME]"
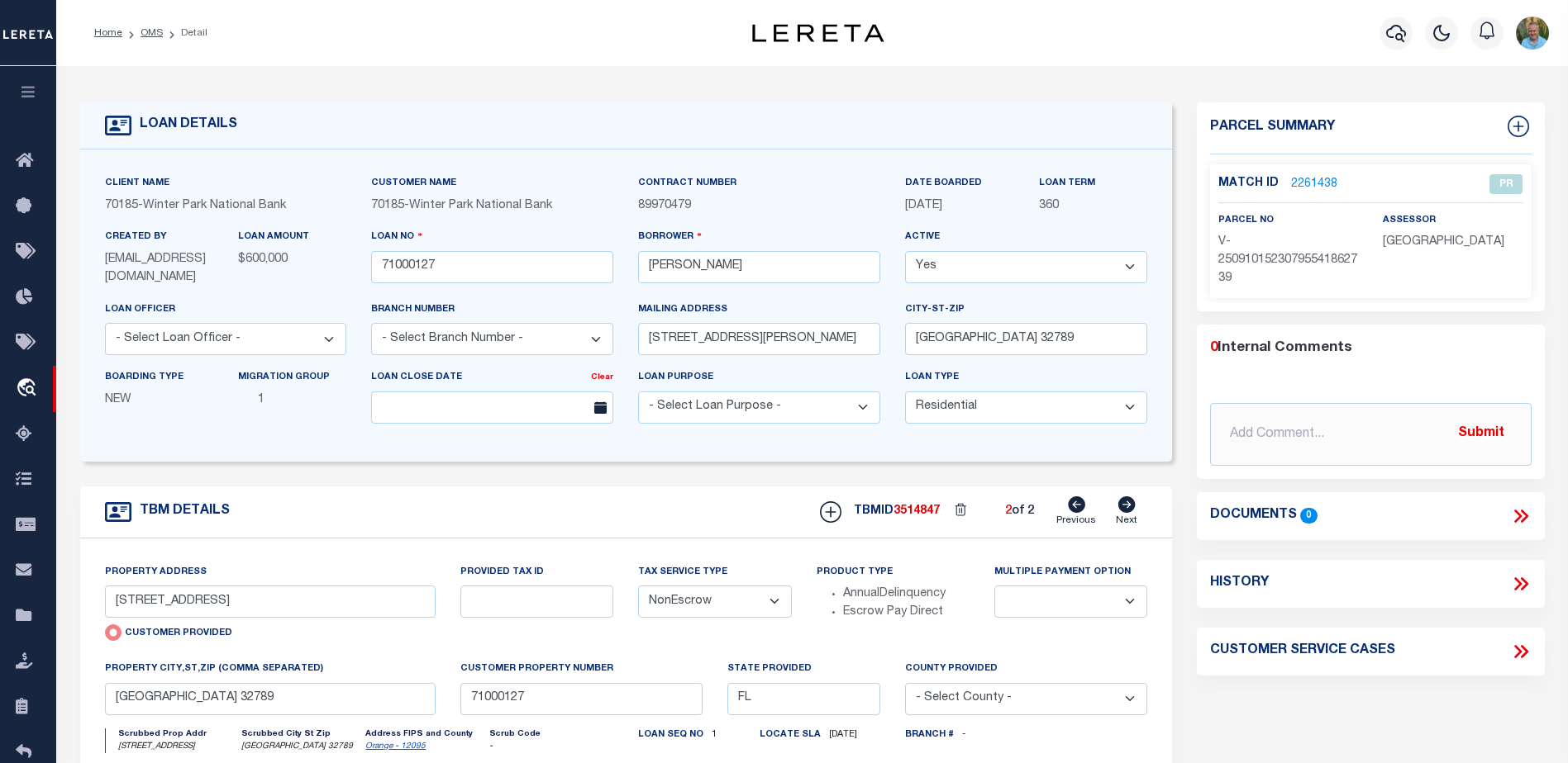
radio input "false"
select select
click at [1077, 506] on icon at bounding box center [1077, 505] width 18 height 17
type input "[STREET_ADDRESS]"
radio input "true"
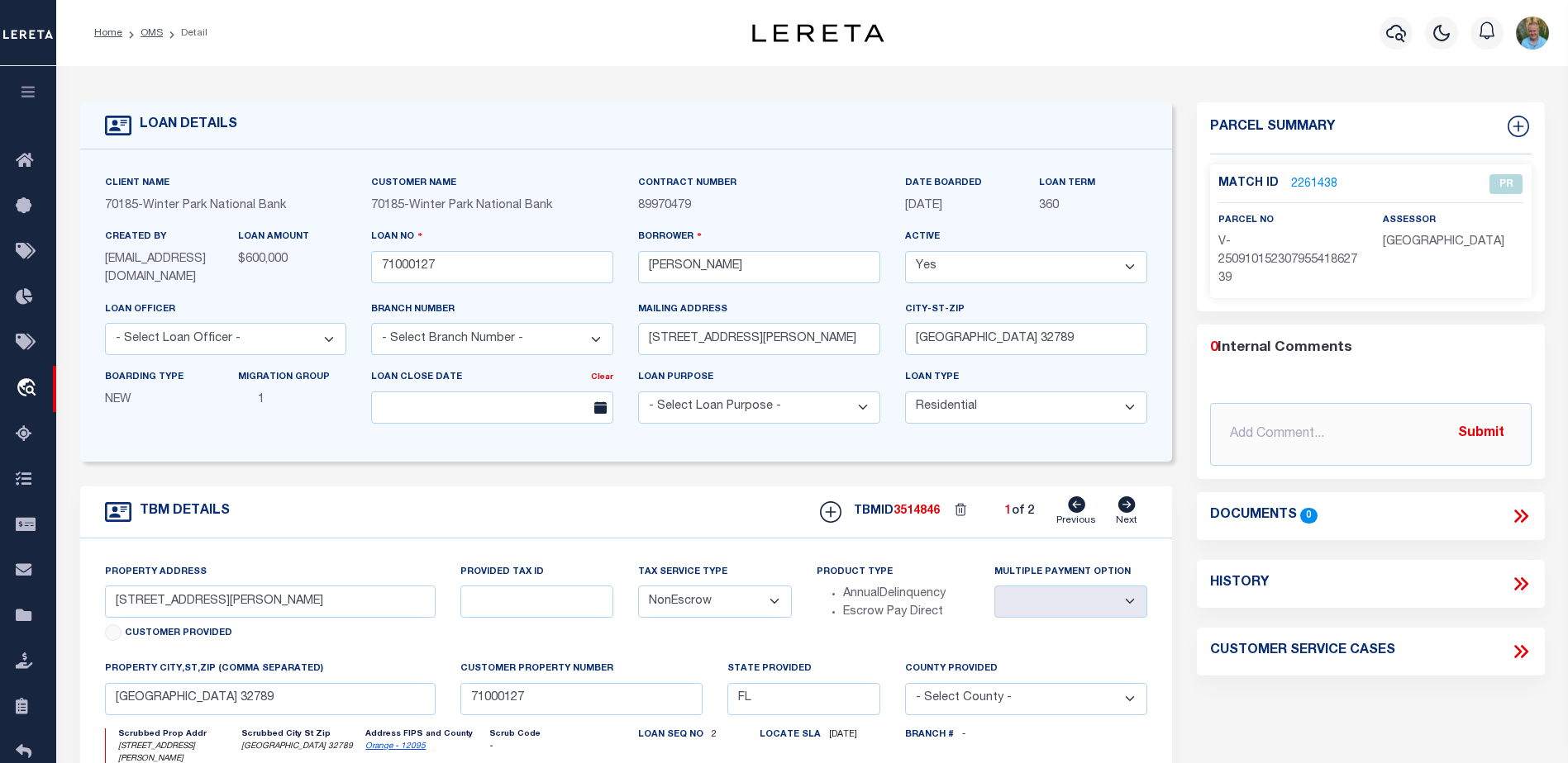
select select
